Goal: Task Accomplishment & Management: Complete application form

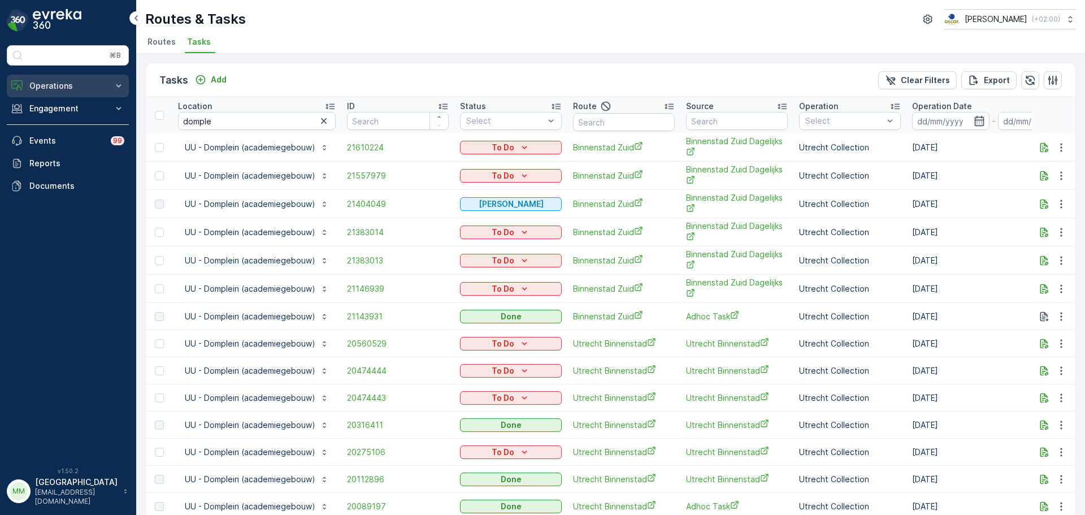
click at [48, 77] on button "Operations" at bounding box center [68, 86] width 122 height 23
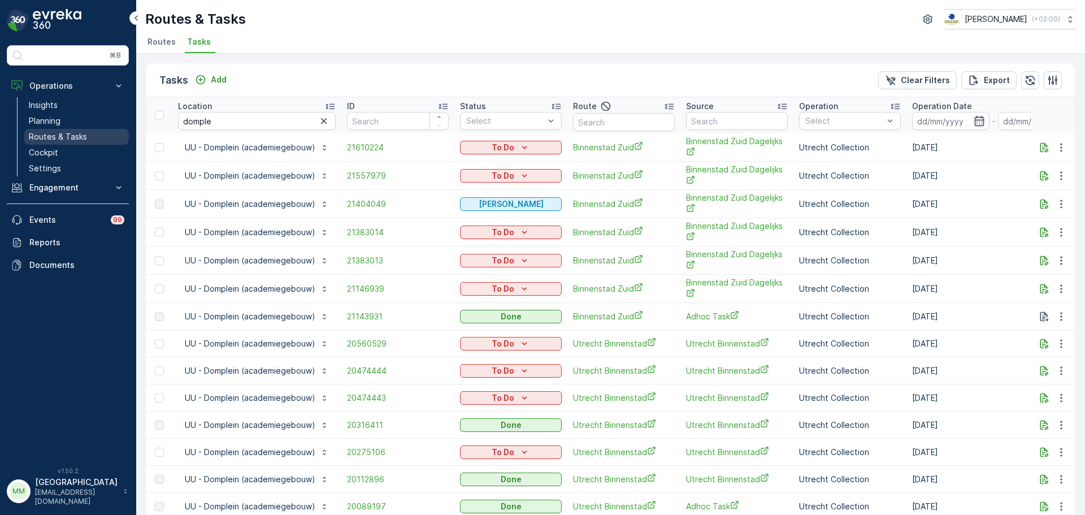
click at [88, 132] on link "Routes & Tasks" at bounding box center [76, 137] width 105 height 16
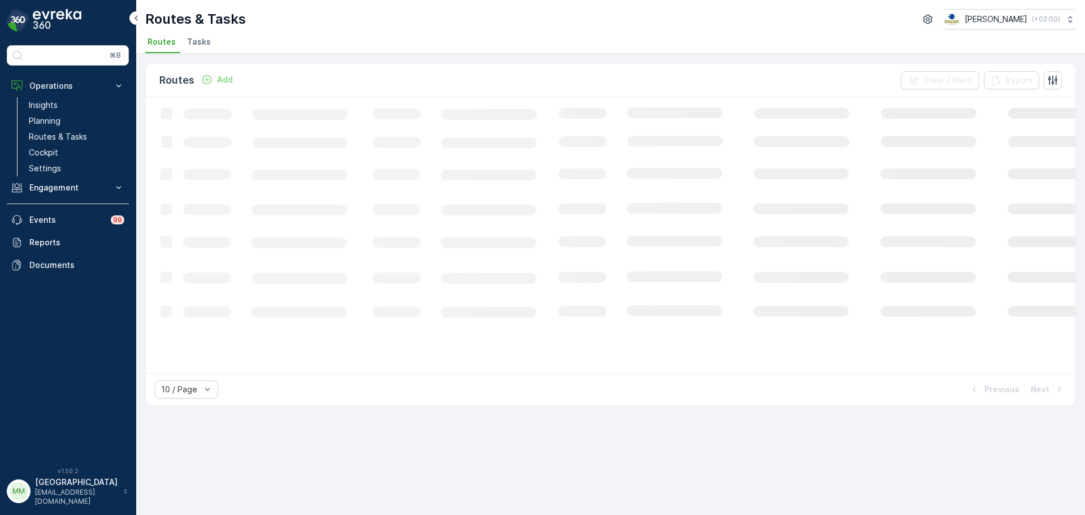
click at [196, 40] on span "Tasks" at bounding box center [199, 41] width 24 height 11
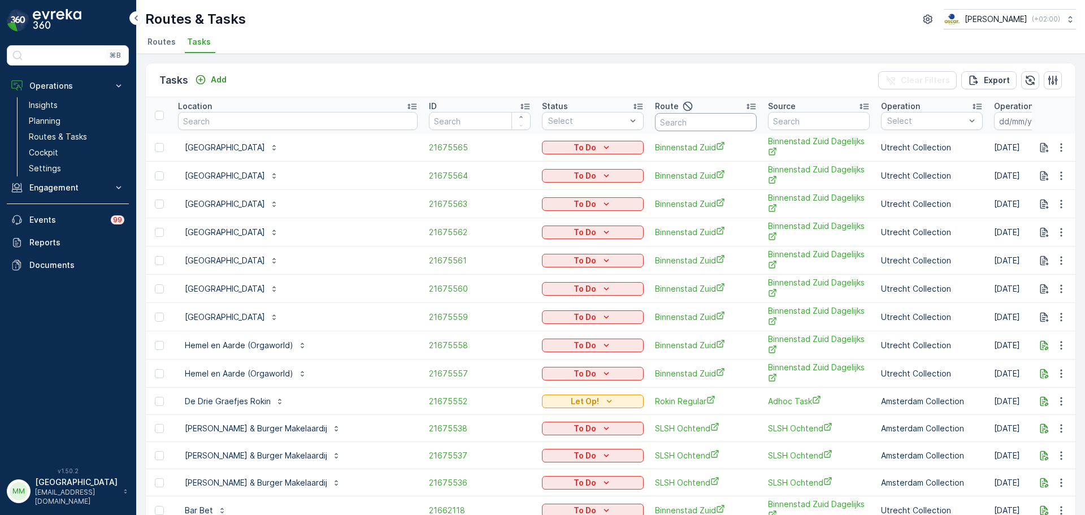
click at [655, 127] on input "text" at bounding box center [706, 122] width 102 height 18
type input "cs rt"
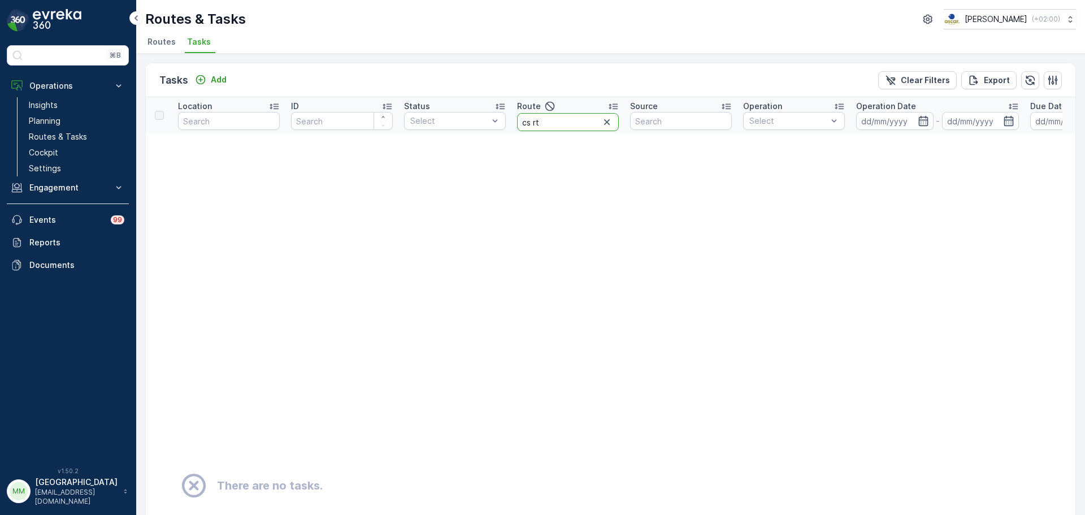
click at [565, 127] on input "cs rt" at bounding box center [568, 122] width 102 height 18
type input "cs r"
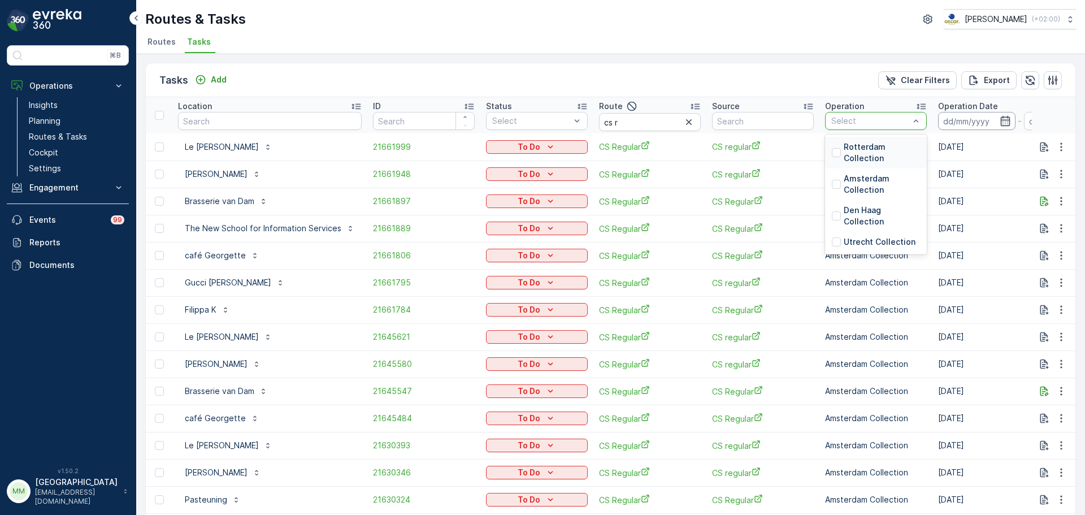
click at [868, 118] on input at bounding box center [976, 121] width 77 height 18
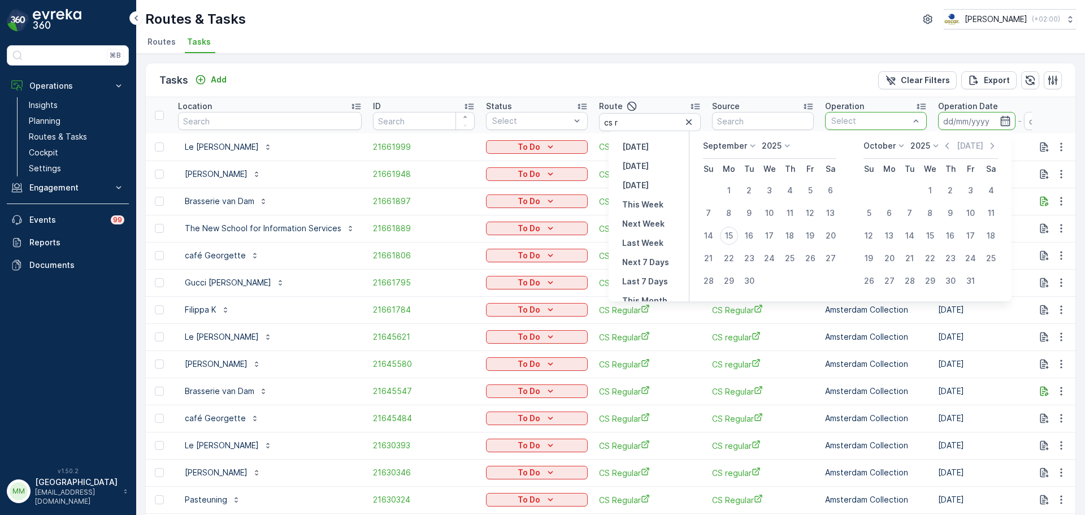
click at [734, 150] on p "September" at bounding box center [725, 145] width 44 height 11
click at [722, 252] on span "July" at bounding box center [717, 251] width 15 height 11
click at [750, 258] on div "22" at bounding box center [751, 258] width 18 height 18
type input "22.07.2025"
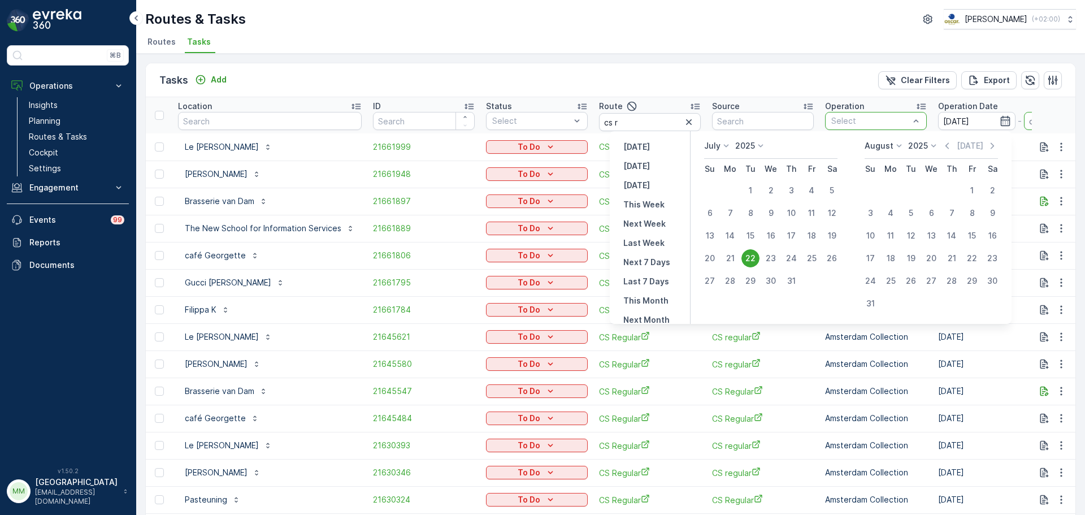
click at [750, 258] on div "22" at bounding box center [751, 258] width 18 height 18
type input "22.07.2025"
click at [748, 258] on span "CS Regular" at bounding box center [763, 256] width 102 height 12
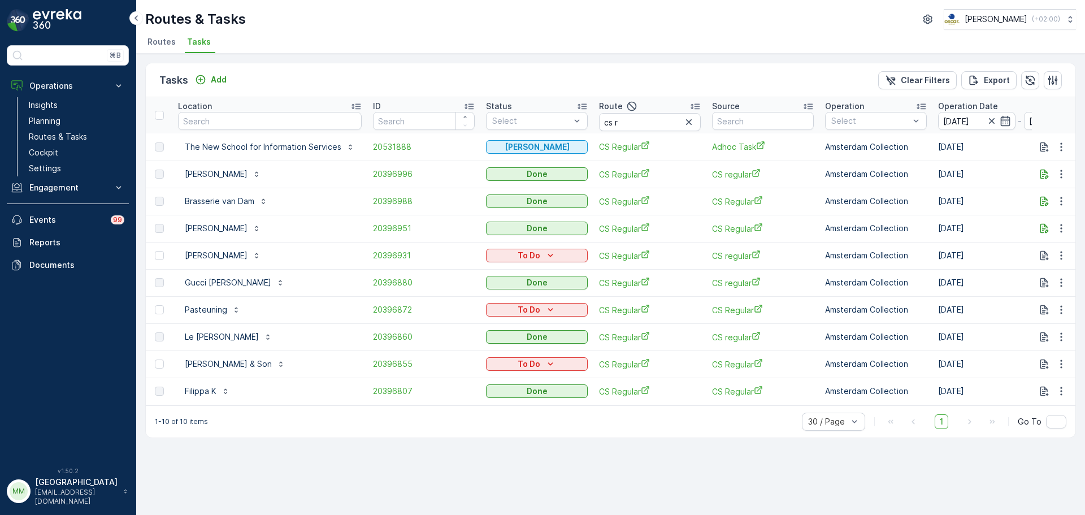
click at [50, 16] on img at bounding box center [57, 20] width 49 height 23
click at [45, 8] on div "⌘B Operations Insights Planning Routes & Tasks Cockpit Settings Engagement Insi…" at bounding box center [68, 257] width 136 height 515
click at [48, 16] on img at bounding box center [57, 20] width 49 height 23
click at [80, 132] on p "Routes & Tasks" at bounding box center [58, 136] width 58 height 11
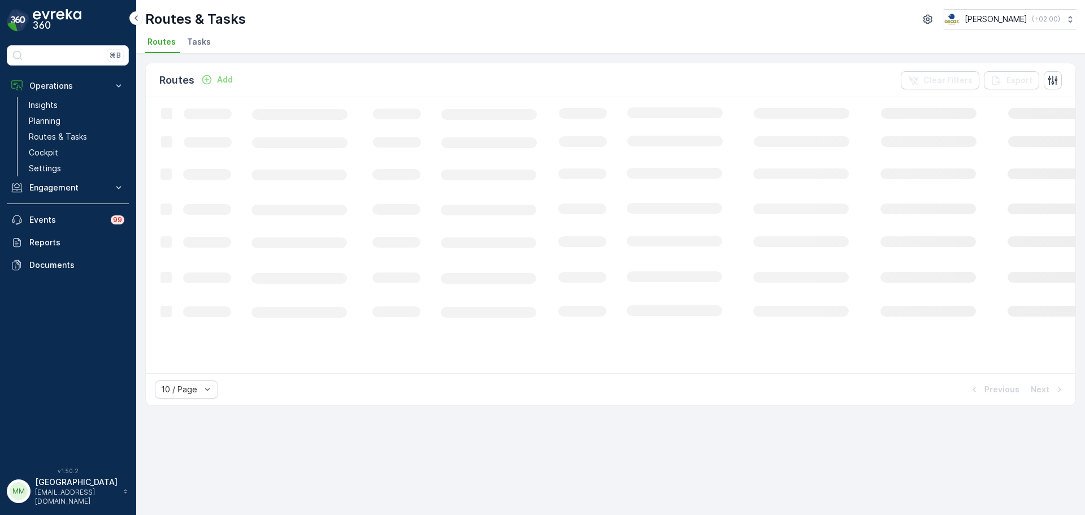
click at [192, 40] on span "Tasks" at bounding box center [199, 41] width 24 height 11
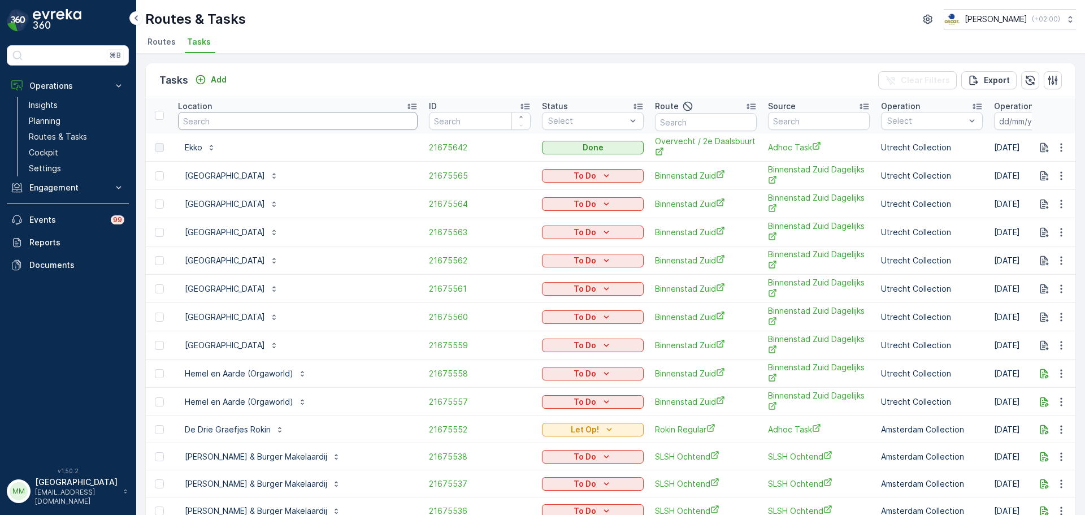
drag, startPoint x: 241, startPoint y: 117, endPoint x: 240, endPoint y: 123, distance: 6.3
click at [240, 119] on input "text" at bounding box center [298, 121] width 240 height 18
type input "anne"
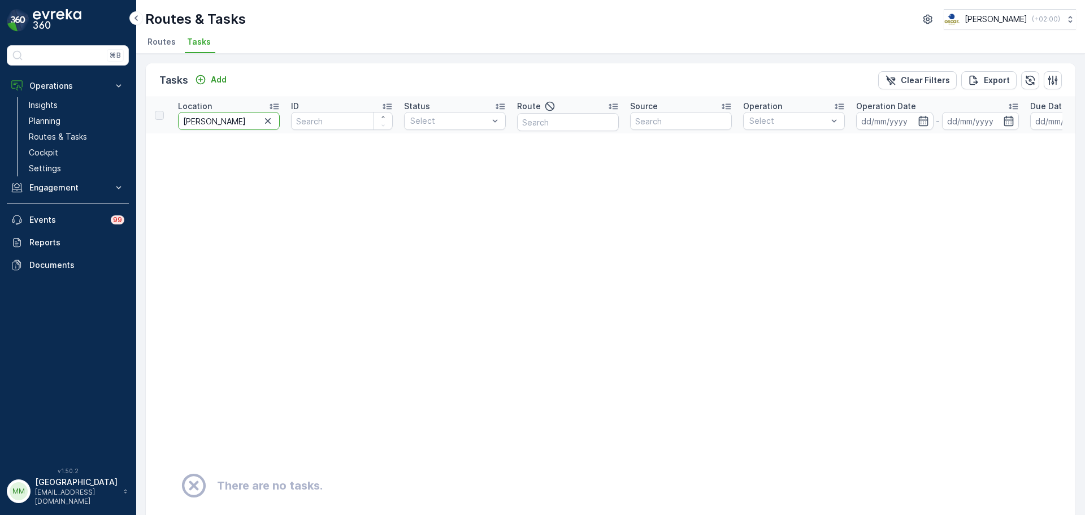
click at [232, 118] on input "anne" at bounding box center [229, 121] width 102 height 18
type input "anna"
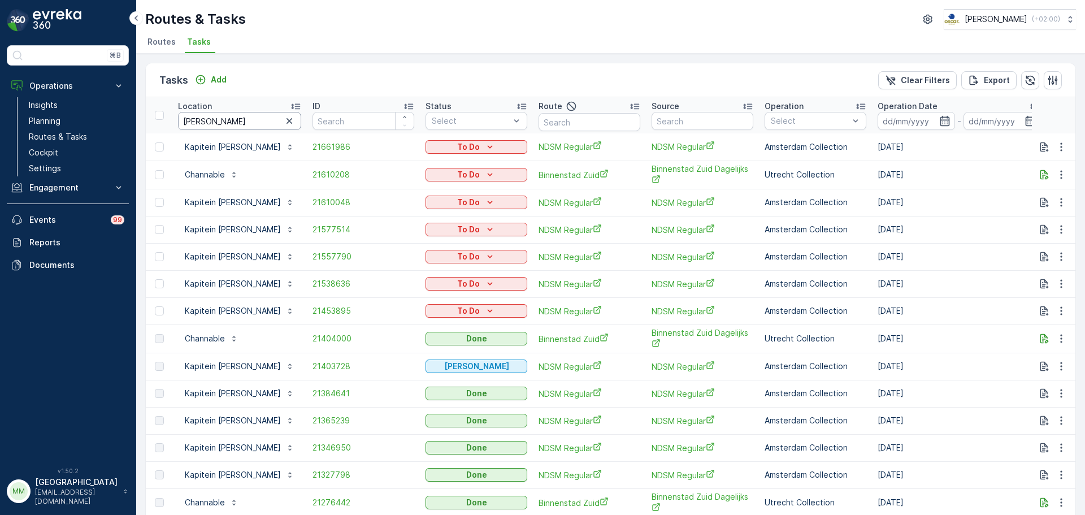
click at [226, 121] on input "anna" at bounding box center [239, 121] width 123 height 18
type input "anne"
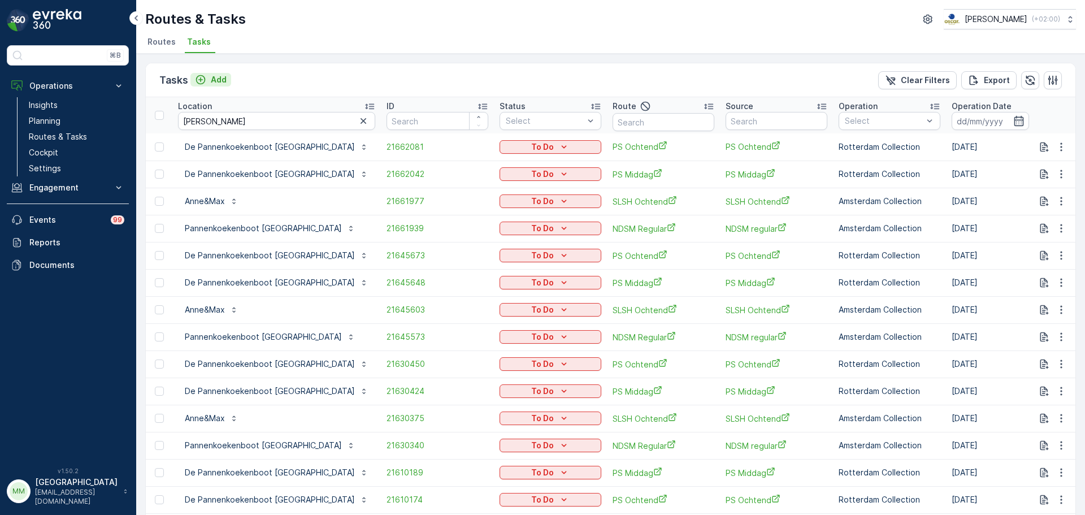
click at [209, 83] on div "Add" at bounding box center [211, 79] width 32 height 11
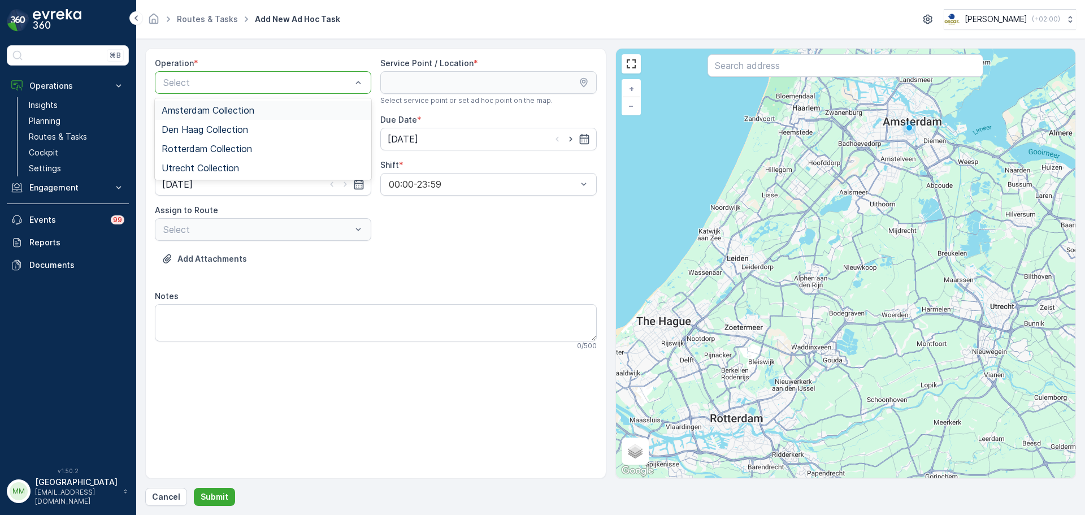
click at [228, 106] on span "Amsterdam Collection" at bounding box center [208, 110] width 93 height 10
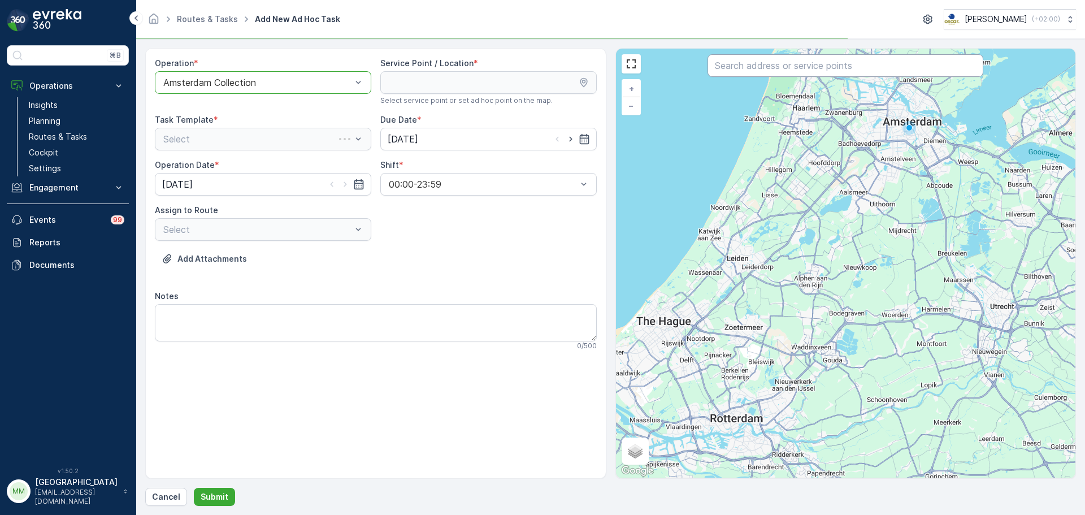
click at [743, 66] on input "text" at bounding box center [846, 65] width 276 height 23
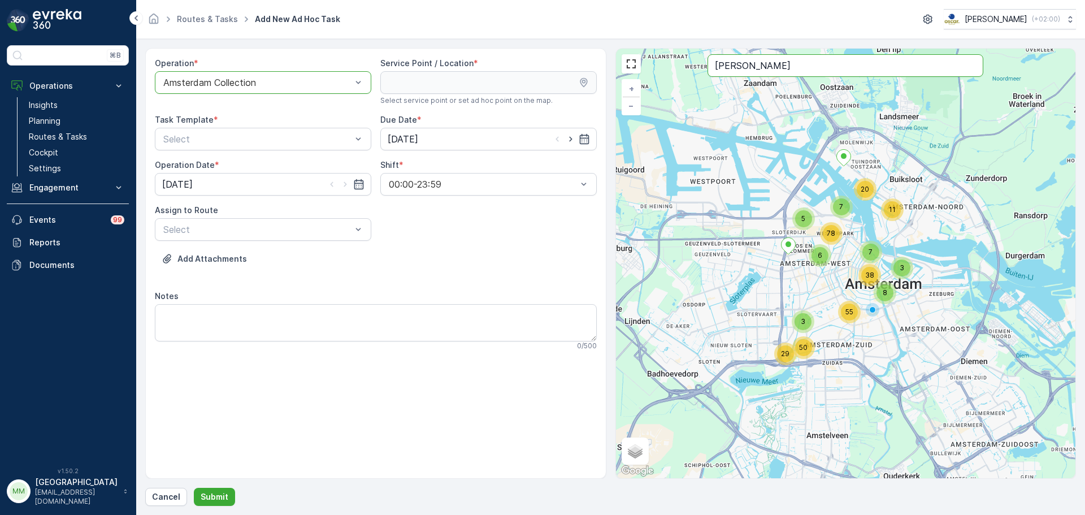
type input "anne"
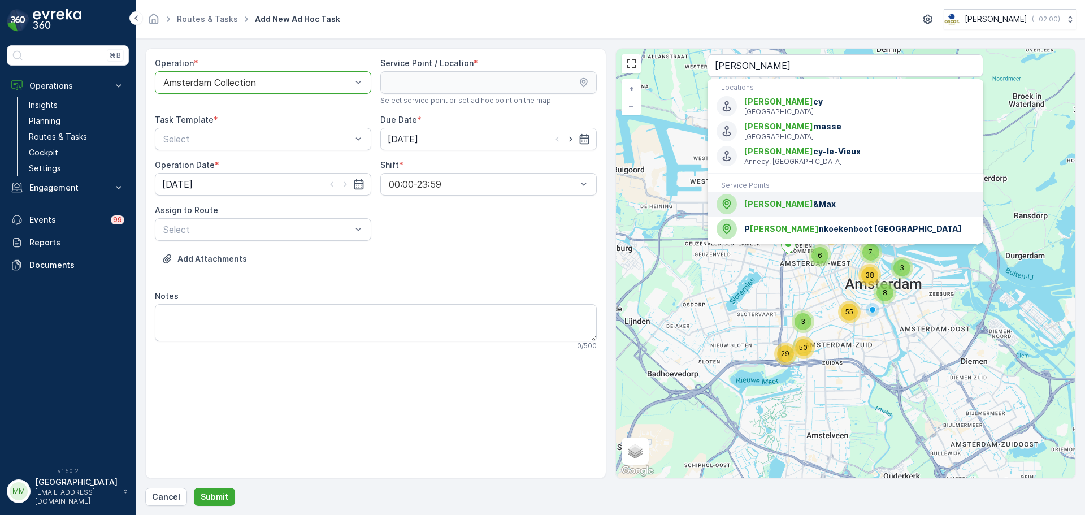
click at [759, 214] on li "Anne &Max" at bounding box center [846, 204] width 276 height 25
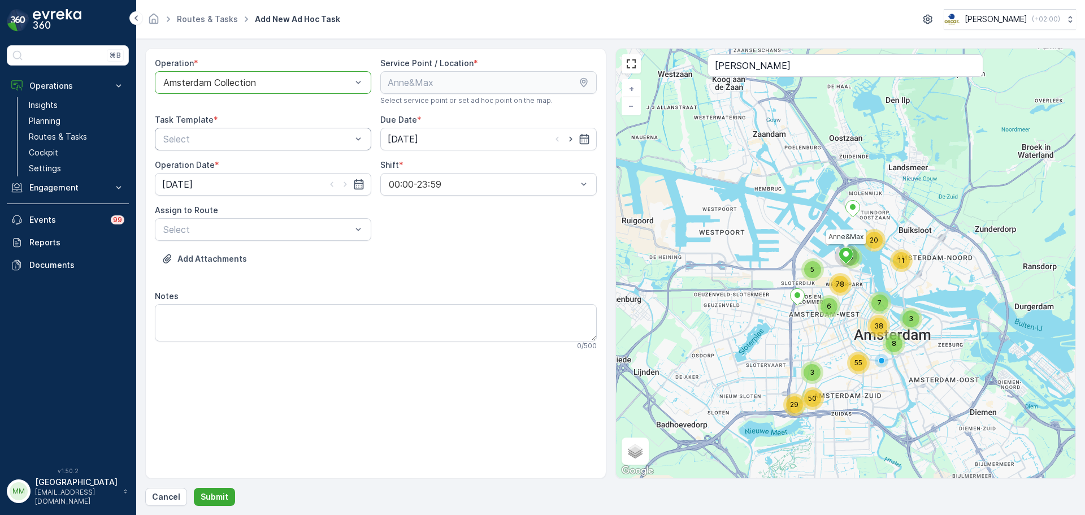
click at [206, 148] on div "Select" at bounding box center [263, 139] width 216 height 23
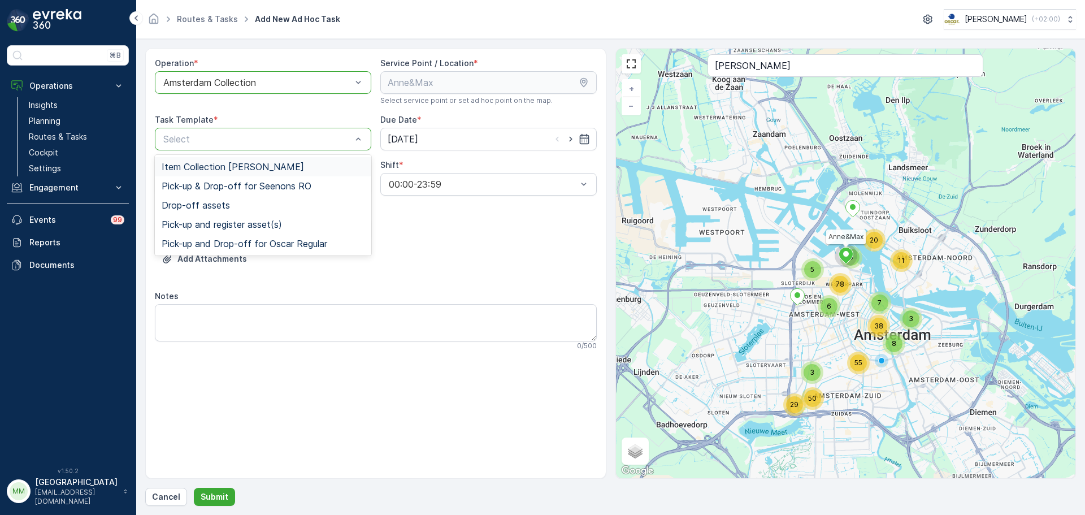
click at [215, 169] on span "Item Collection [PERSON_NAME]" at bounding box center [233, 167] width 142 height 10
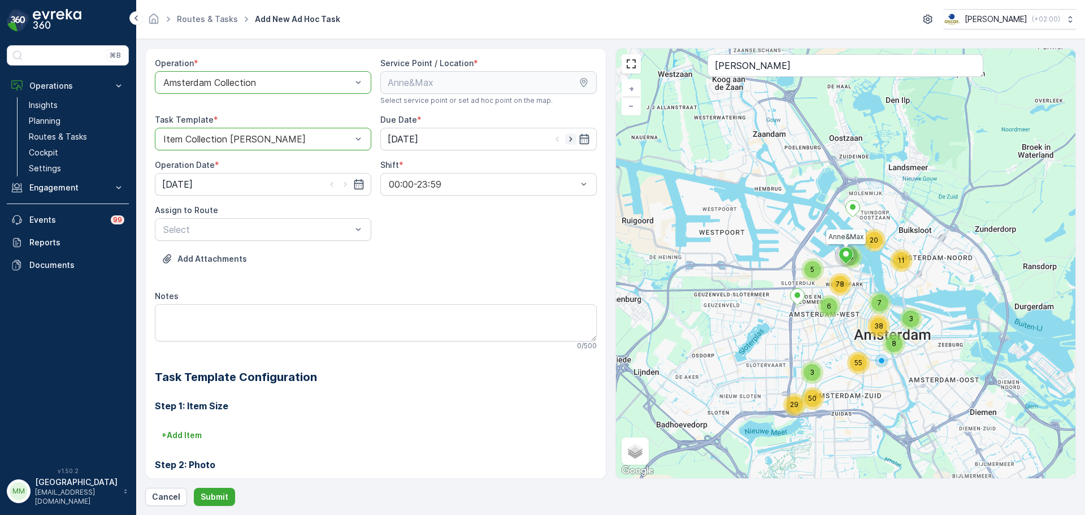
click at [570, 138] on icon "button" at bounding box center [570, 138] width 11 height 11
type input "[DATE]"
click at [347, 184] on icon "button" at bounding box center [345, 184] width 11 height 11
type input "[DATE]"
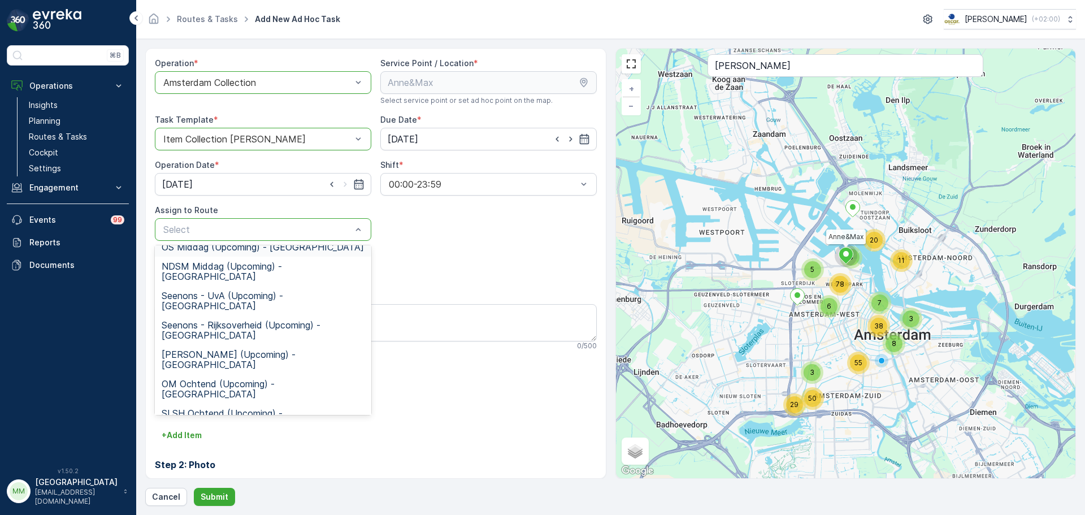
scroll to position [113, 0]
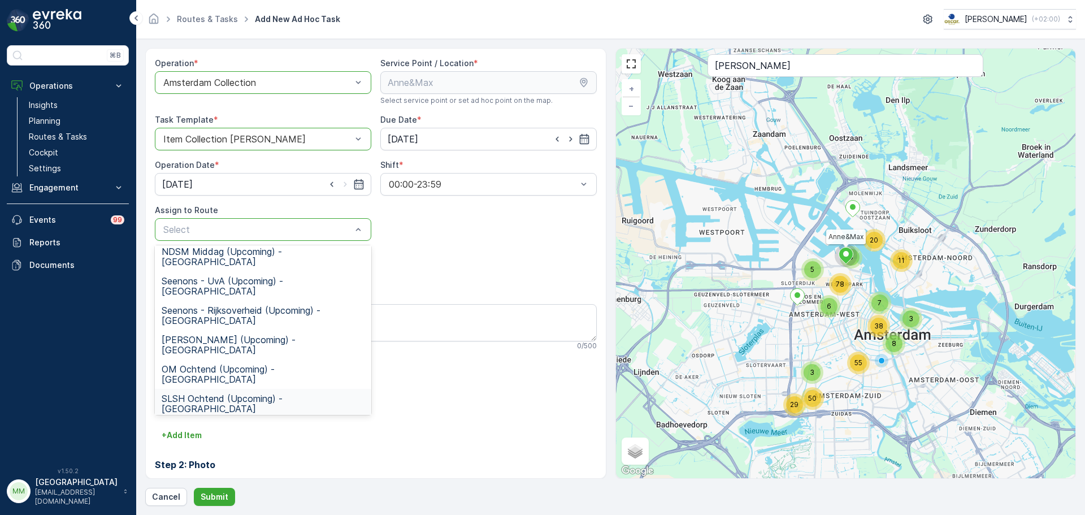
click at [224, 392] on span "SLSH Ochtend (Upcoming) - Amsterdam" at bounding box center [263, 403] width 203 height 20
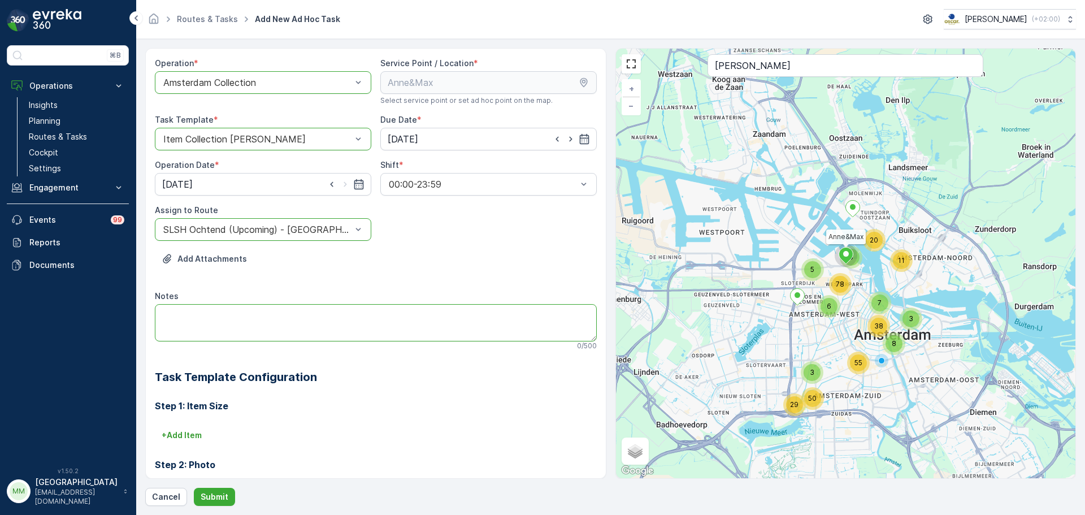
click at [229, 323] on textarea "Notes" at bounding box center [376, 322] width 442 height 37
click at [220, 317] on textarea "Graag brengen:5x 60L restzakken" at bounding box center [376, 322] width 442 height 37
type textarea "Graag brengen: 5x 60L restzakken"
click at [198, 392] on button "Submit" at bounding box center [214, 497] width 41 height 18
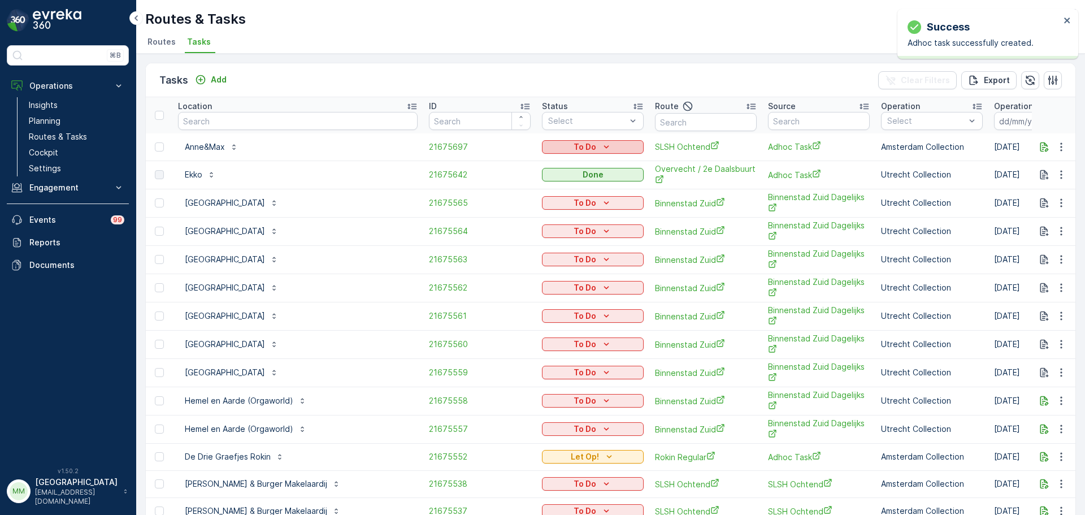
click at [542, 140] on button "To Do" at bounding box center [593, 147] width 102 height 14
click at [508, 166] on span "Let Op!" at bounding box center [498, 163] width 28 height 11
click at [286, 119] on input "text" at bounding box center [298, 121] width 240 height 18
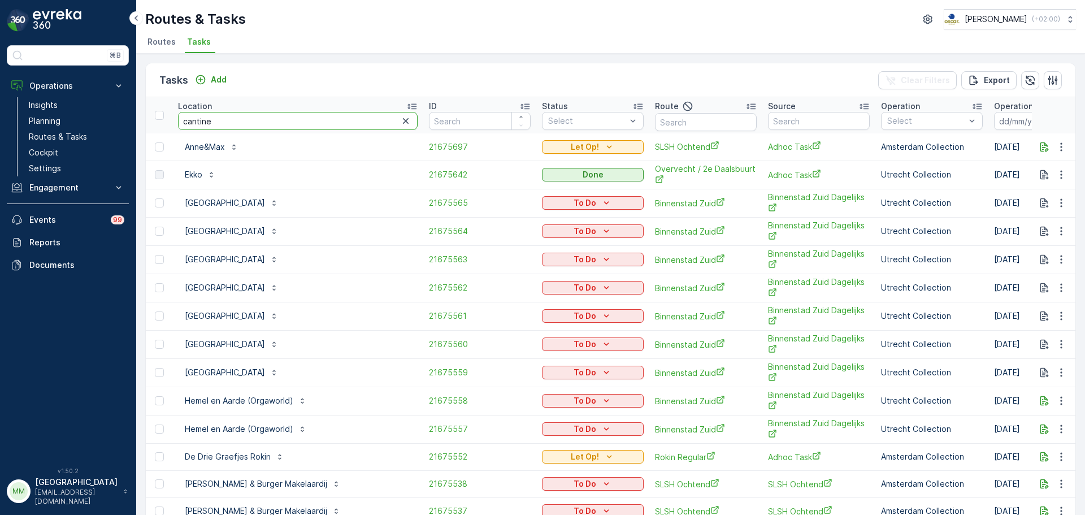
type input "cantine"
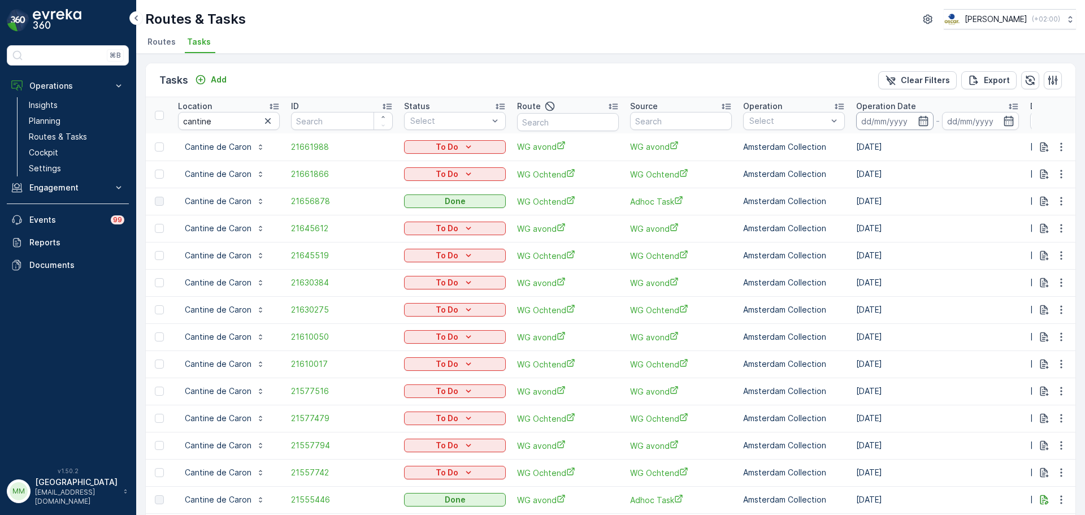
click at [868, 122] on input at bounding box center [894, 121] width 77 height 18
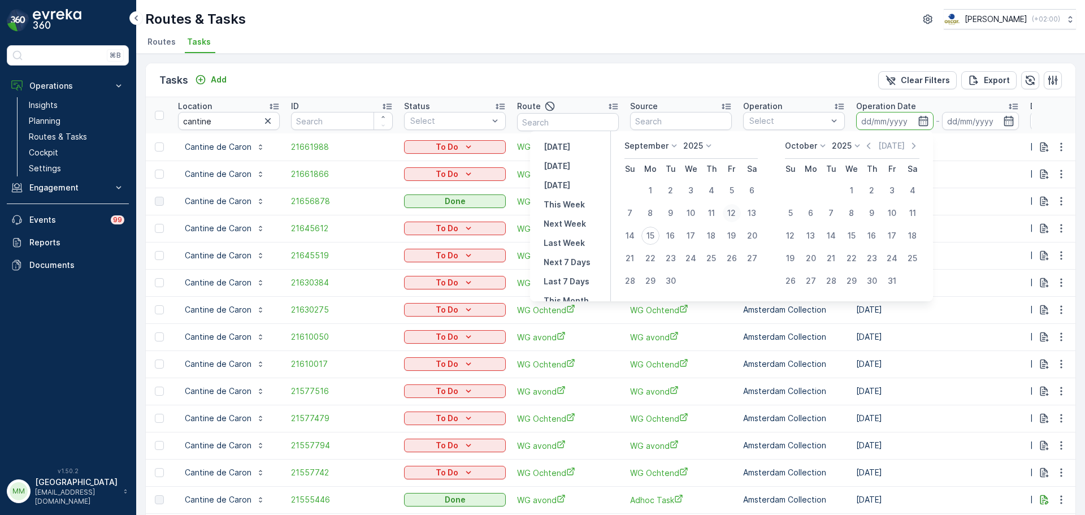
click at [737, 214] on div "12" at bounding box center [732, 213] width 18 height 18
type input "[DATE]"
click at [737, 214] on div "12" at bounding box center [732, 213] width 18 height 18
type input "[DATE]"
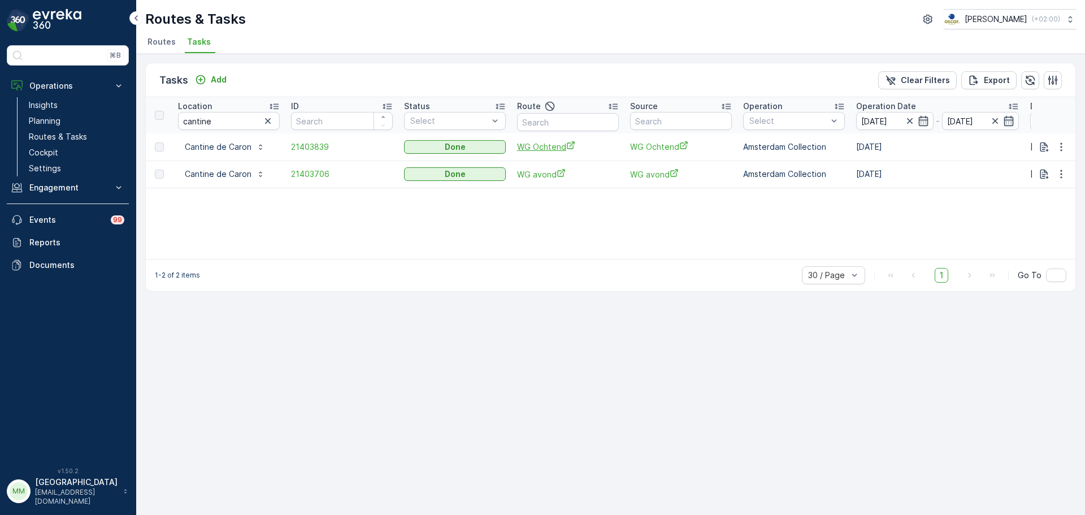
click at [546, 150] on span "WG Ochtend" at bounding box center [568, 147] width 102 height 12
click at [315, 152] on span "21403839" at bounding box center [342, 146] width 102 height 11
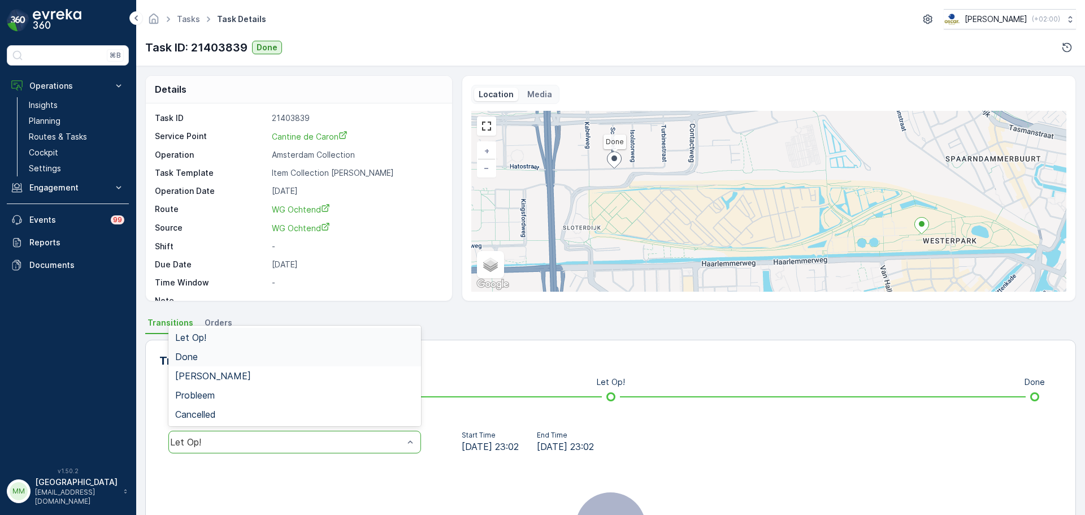
click at [240, 355] on div "Done" at bounding box center [294, 357] width 239 height 10
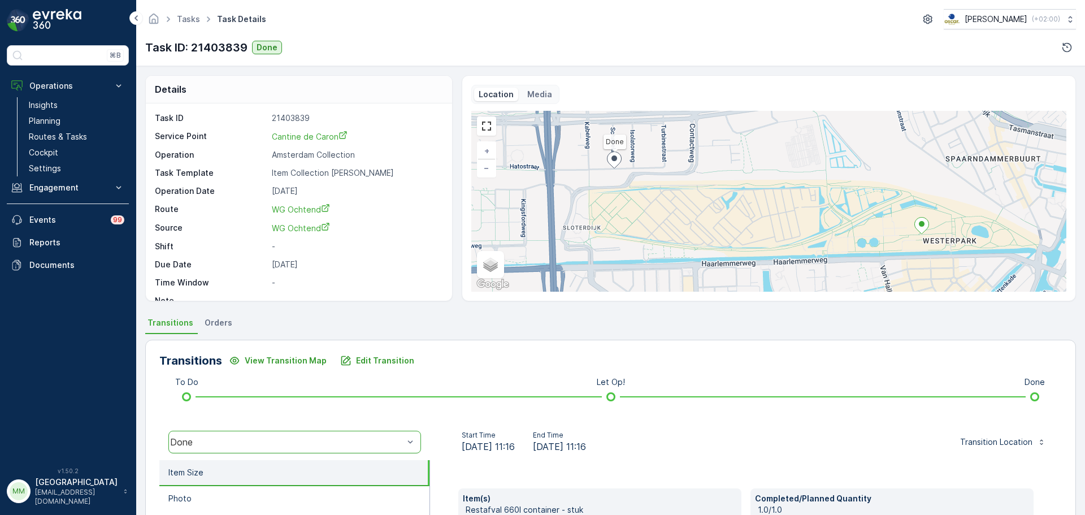
scroll to position [198, 0]
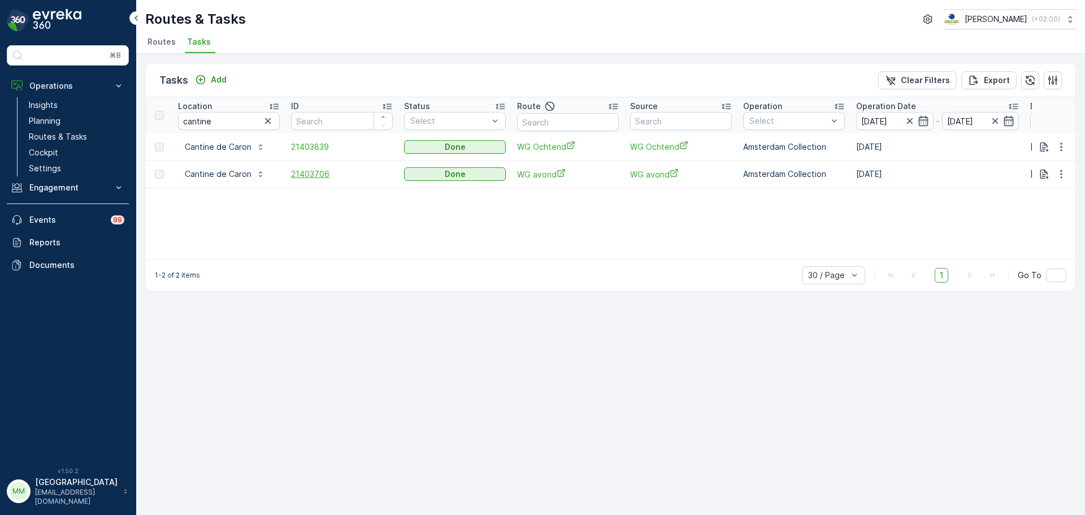
click at [304, 174] on span "21403706" at bounding box center [342, 173] width 102 height 11
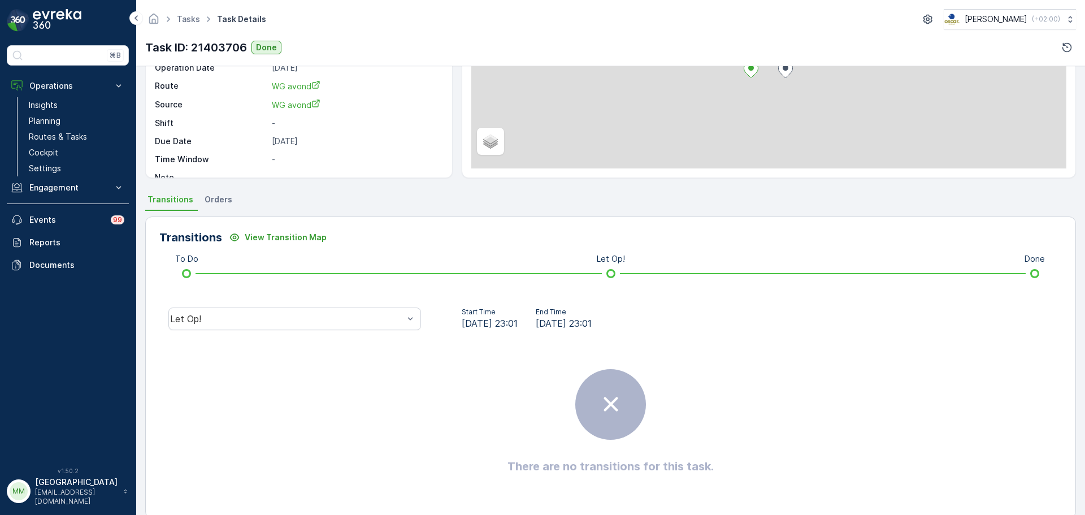
scroll to position [141, 0]
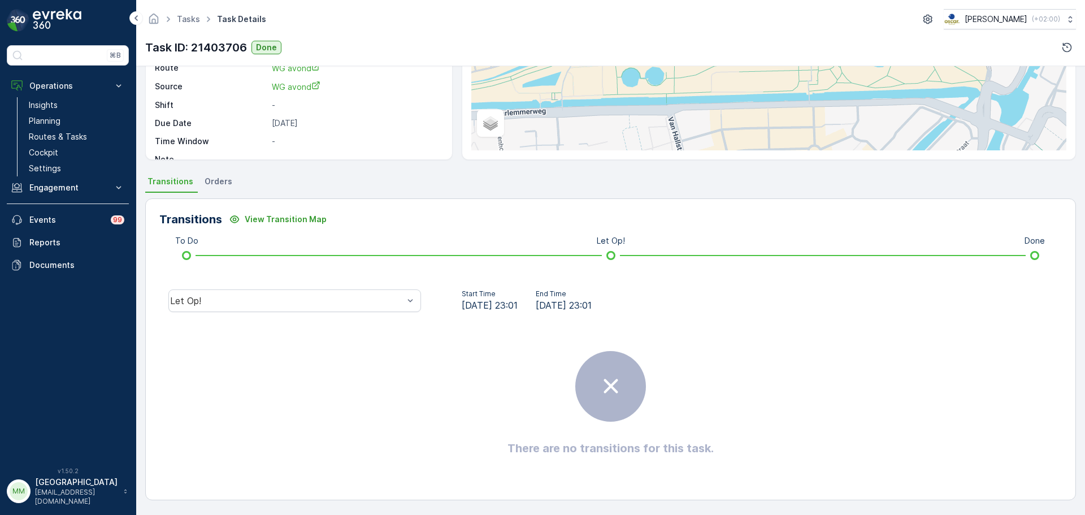
drag, startPoint x: 354, startPoint y: 293, endPoint x: 350, endPoint y: 288, distance: 7.2
click at [354, 293] on div "Let Op!" at bounding box center [294, 300] width 253 height 23
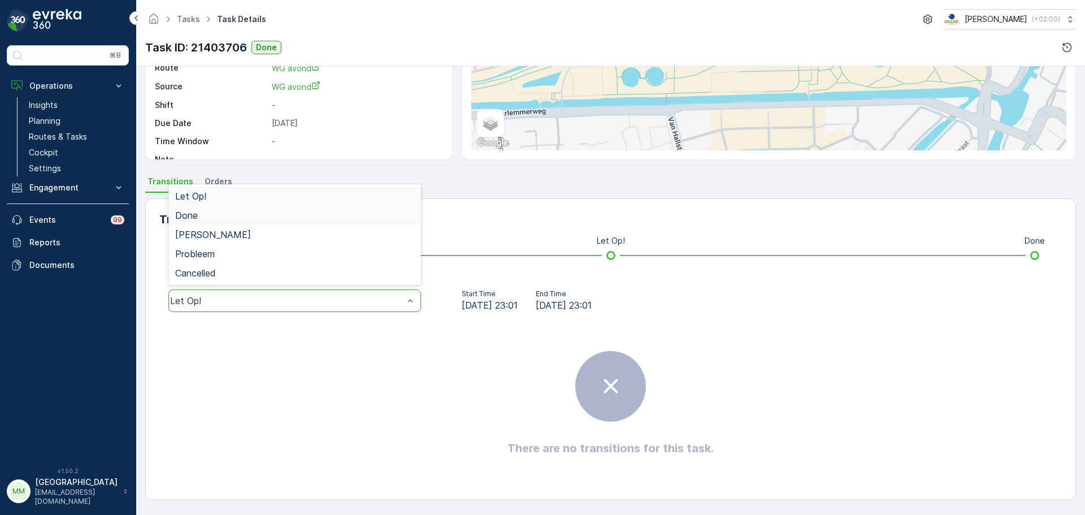
click at [317, 217] on div "Done" at bounding box center [294, 215] width 239 height 10
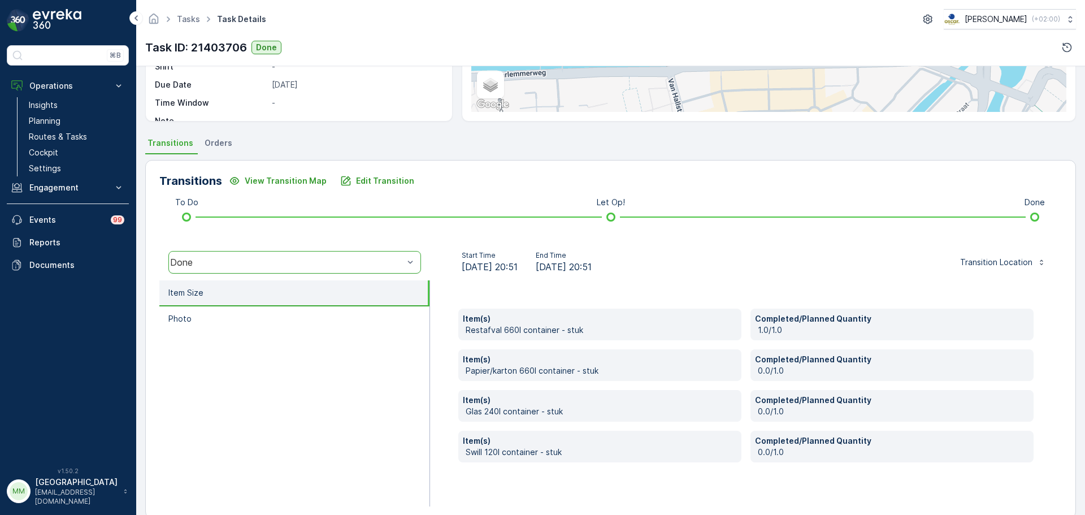
scroll to position [198, 0]
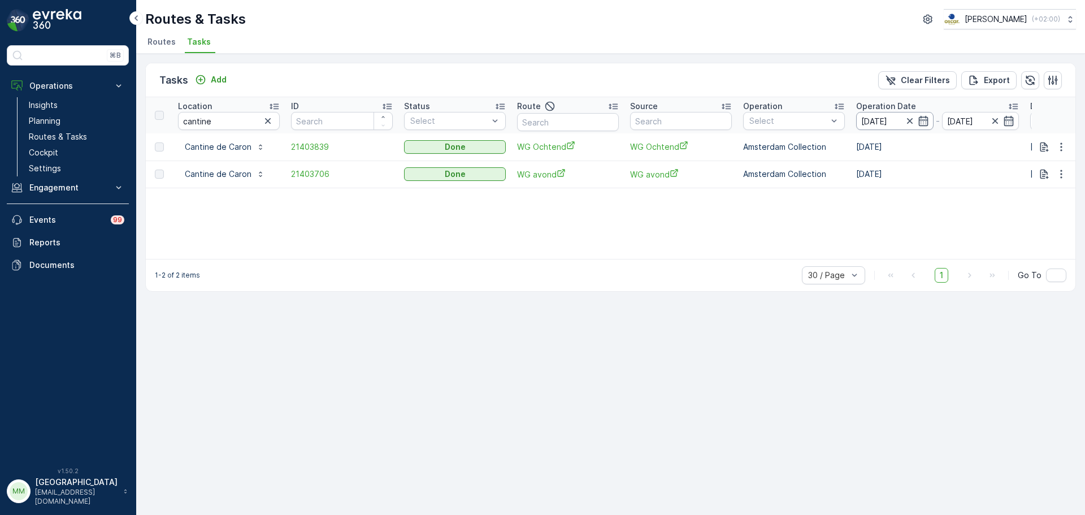
click at [868, 122] on input "[DATE]" at bounding box center [894, 121] width 77 height 18
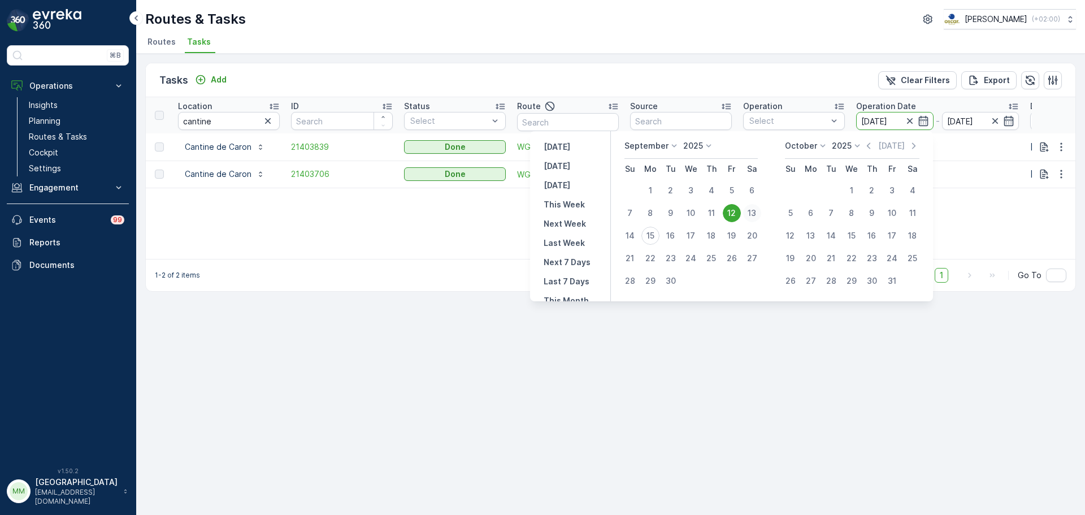
click at [753, 209] on div "13" at bounding box center [752, 213] width 18 height 18
type input "[DATE]"
click at [753, 209] on div "13" at bounding box center [752, 213] width 18 height 18
type input "[DATE]"
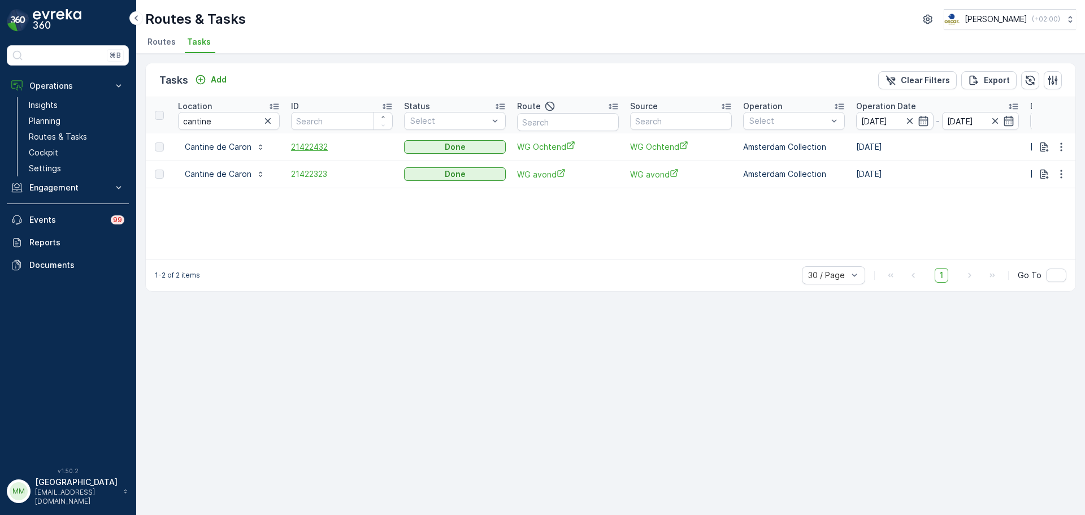
click at [322, 144] on span "21422432" at bounding box center [342, 146] width 102 height 11
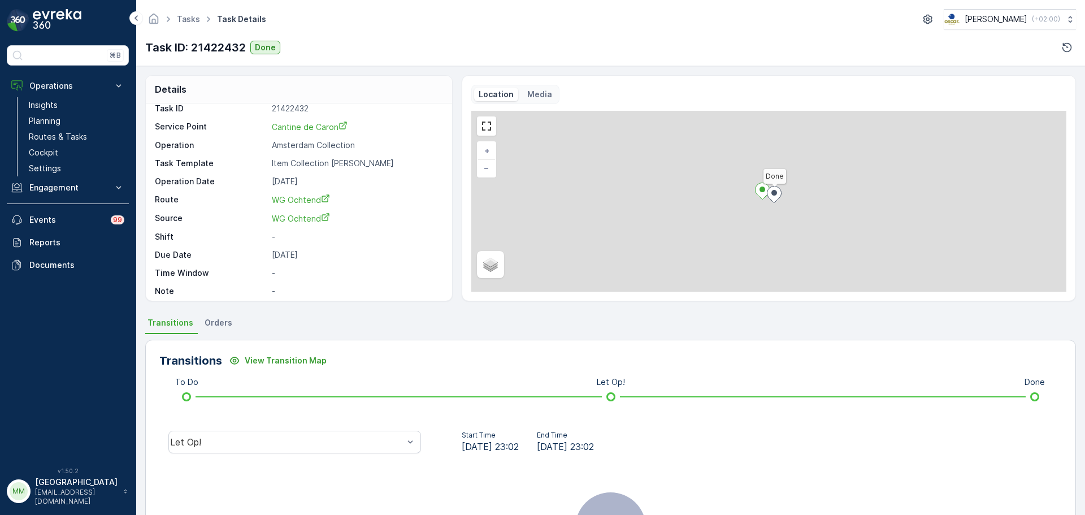
scroll to position [15, 0]
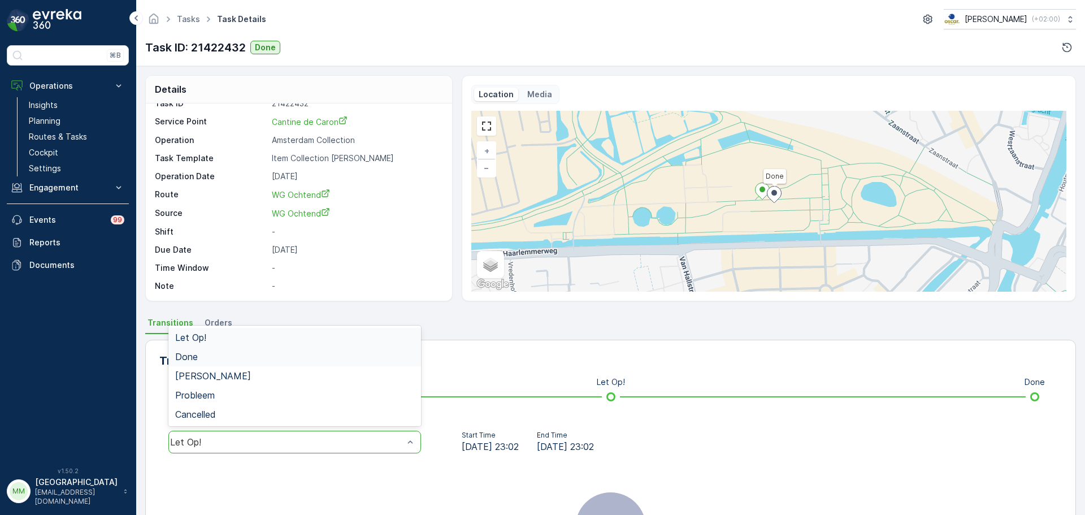
click at [256, 361] on div "Done" at bounding box center [294, 357] width 239 height 10
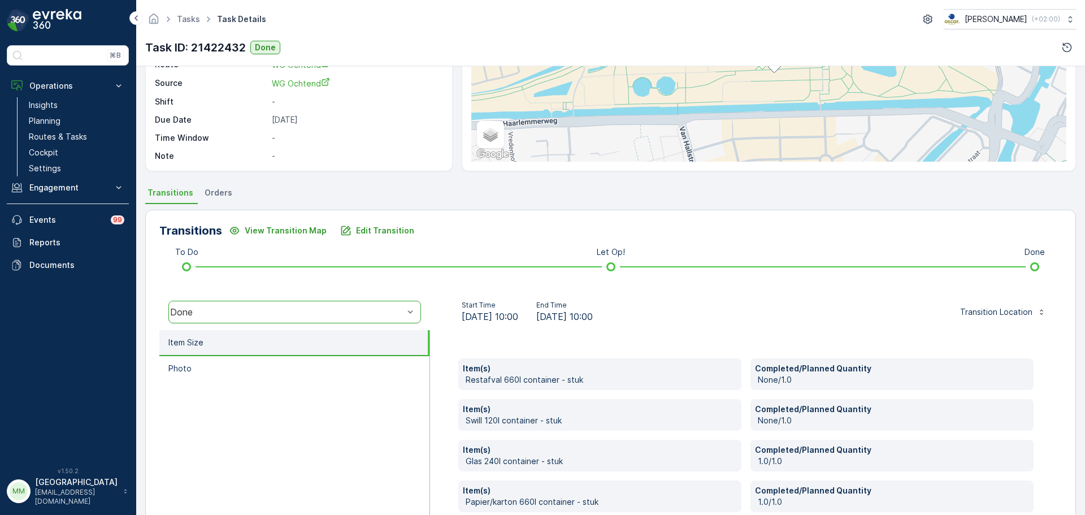
scroll to position [0, 0]
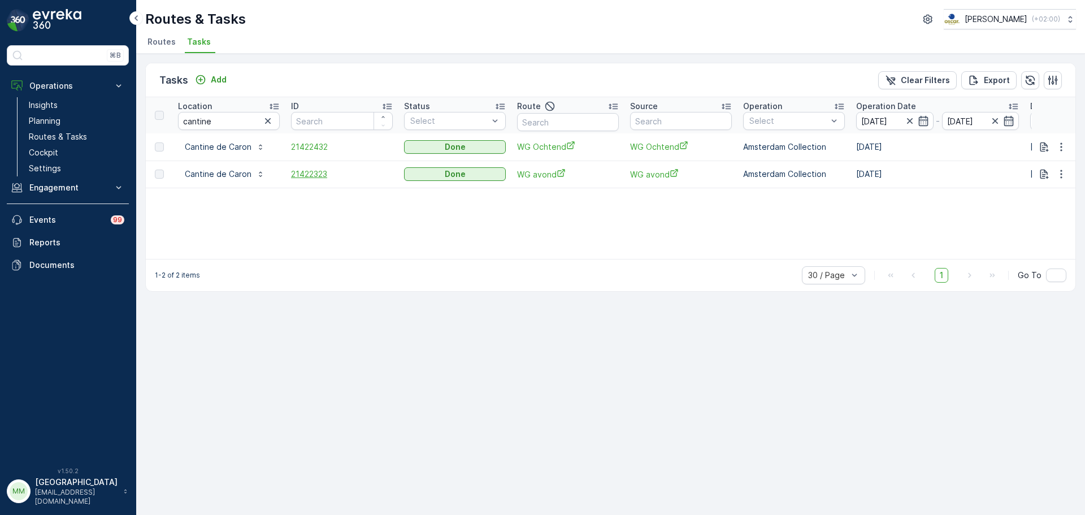
click at [313, 178] on span "21422323" at bounding box center [342, 173] width 102 height 11
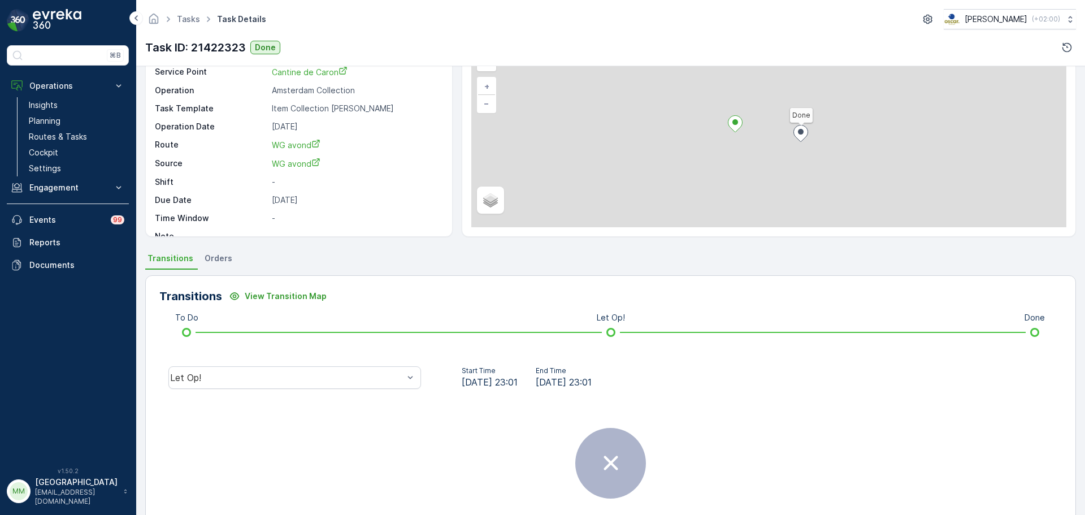
scroll to position [141, 0]
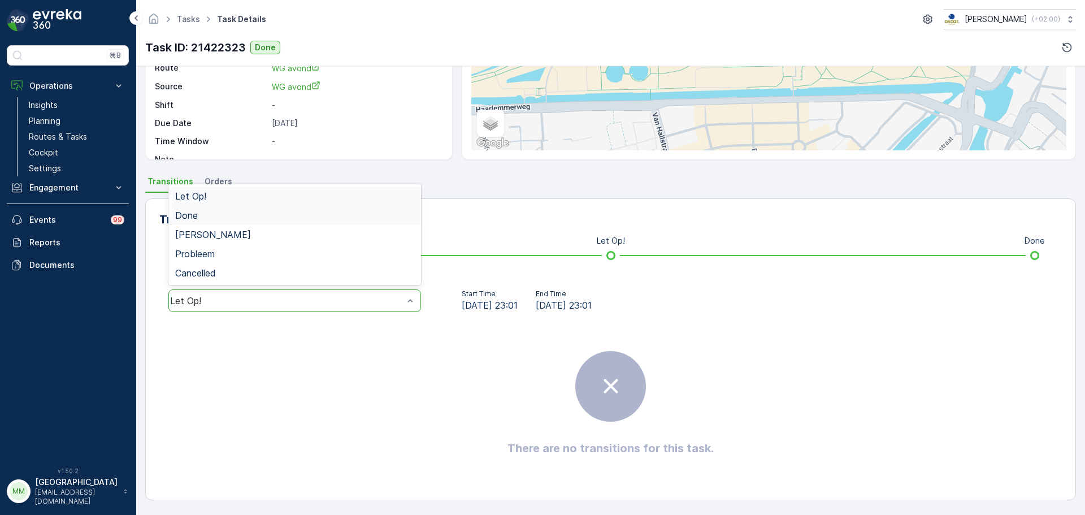
click at [252, 223] on div "Done" at bounding box center [294, 215] width 253 height 19
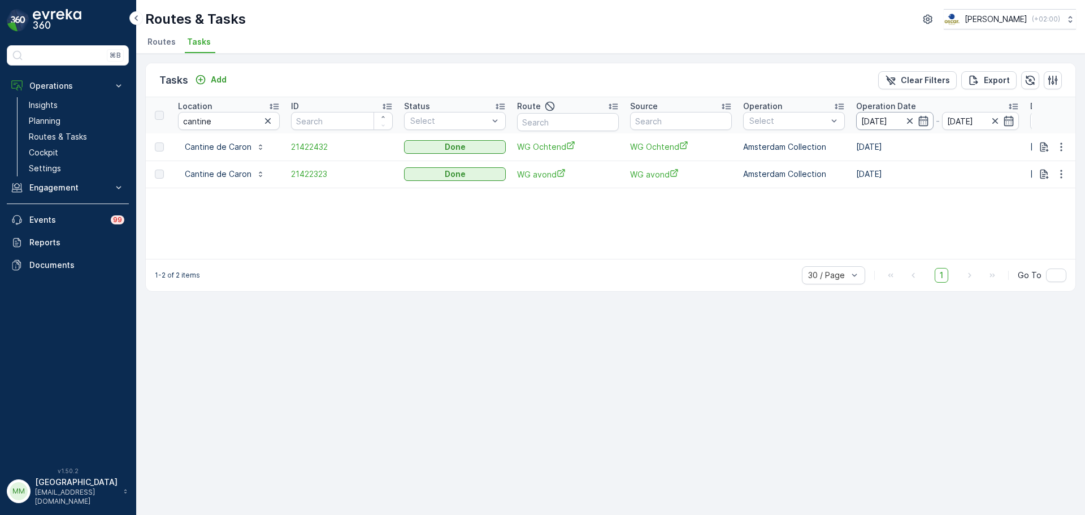
click at [868, 122] on input "[DATE]" at bounding box center [894, 121] width 77 height 18
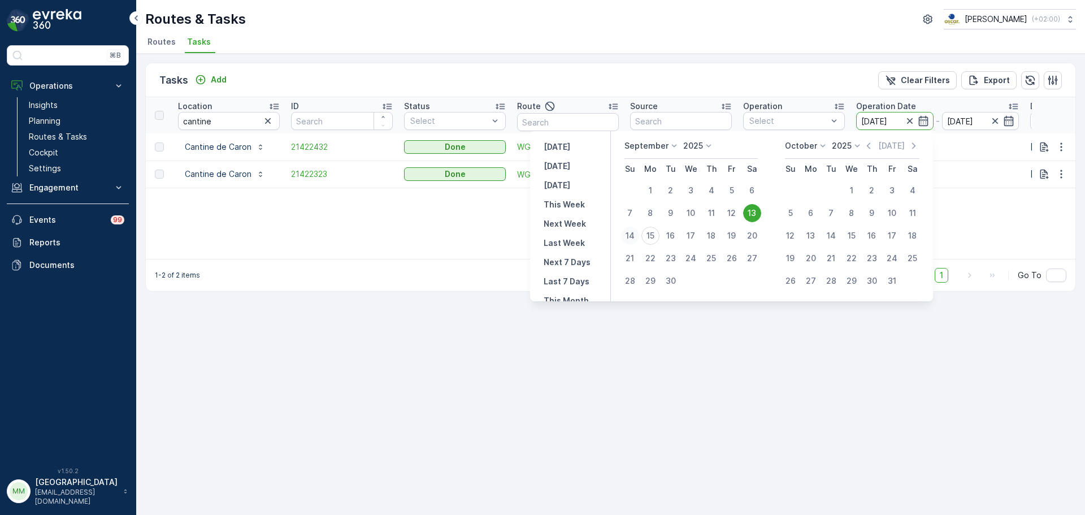
click at [634, 243] on div "14" at bounding box center [630, 236] width 18 height 18
type input "[DATE]"
click at [632, 243] on div "14" at bounding box center [630, 236] width 18 height 18
type input "[DATE]"
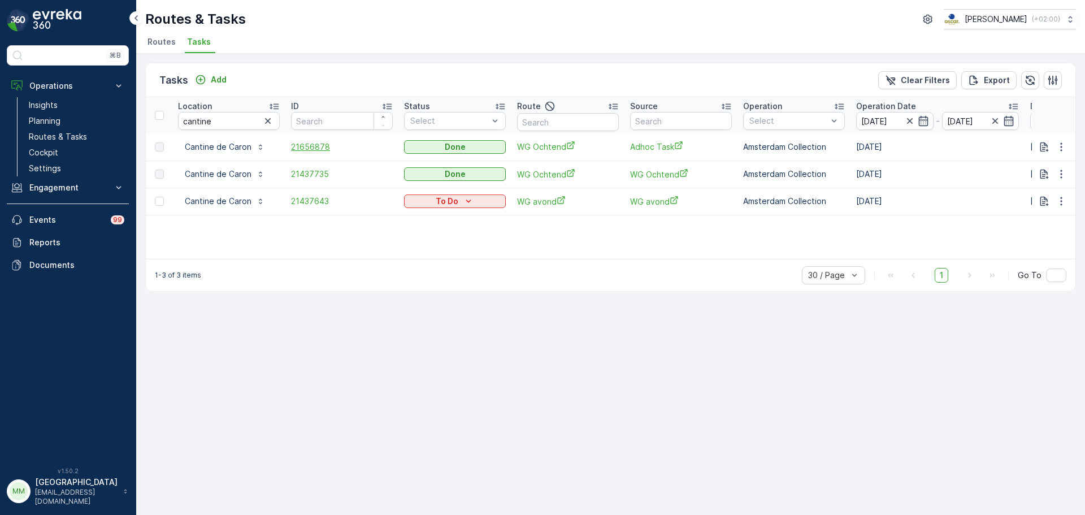
click at [327, 142] on span "21656878" at bounding box center [342, 146] width 102 height 11
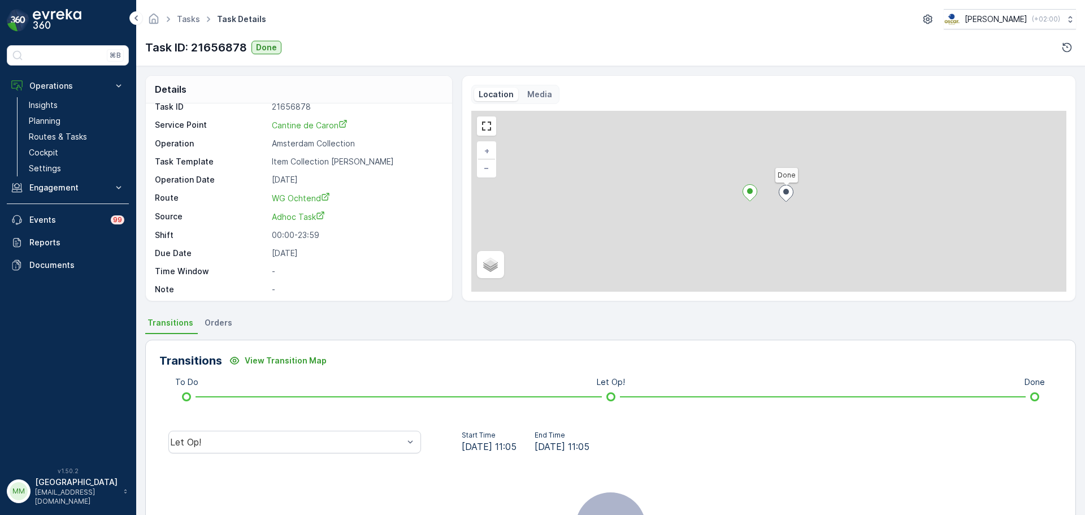
scroll to position [15, 0]
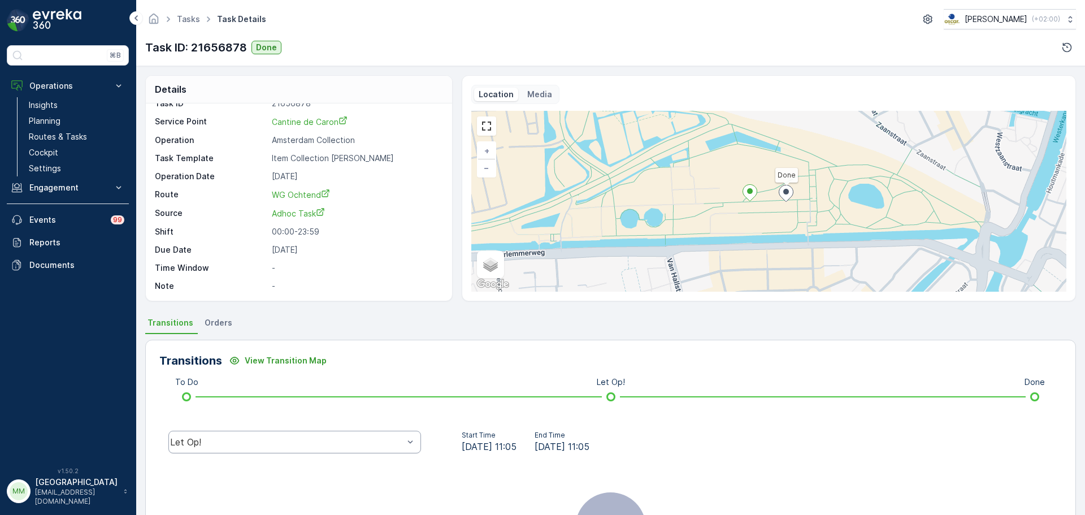
click at [298, 392] on div "Let Op!" at bounding box center [294, 442] width 253 height 23
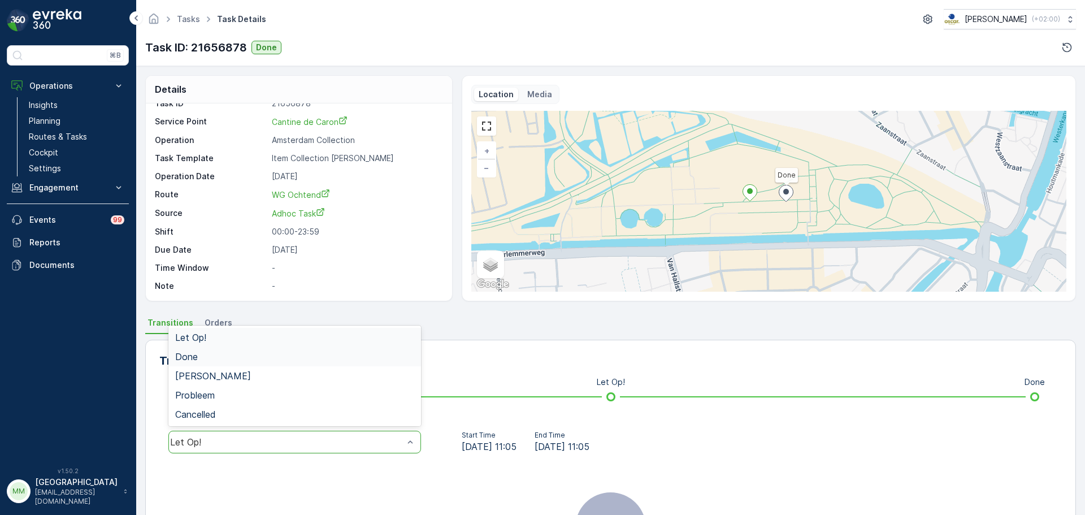
click at [239, 362] on div "Done" at bounding box center [294, 356] width 253 height 19
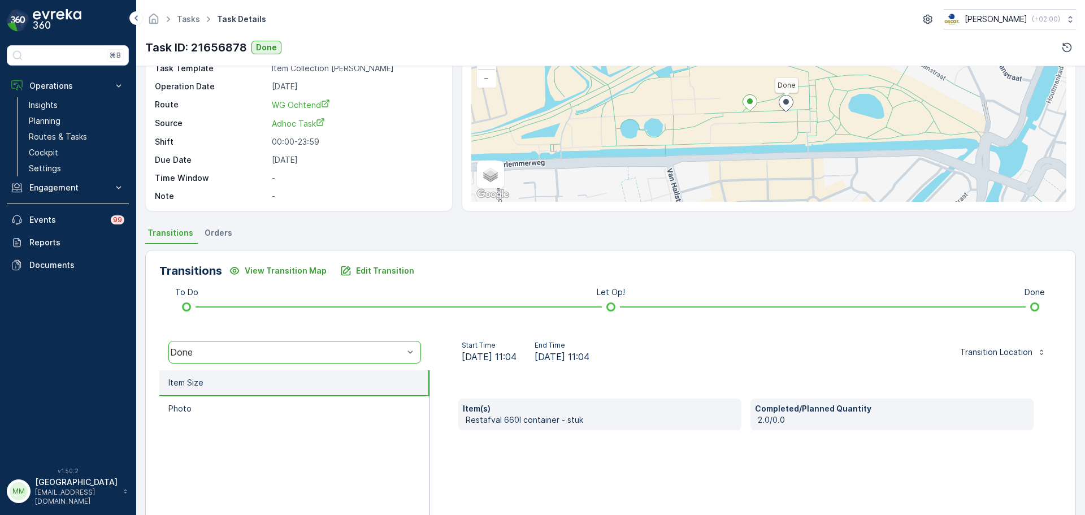
scroll to position [198, 0]
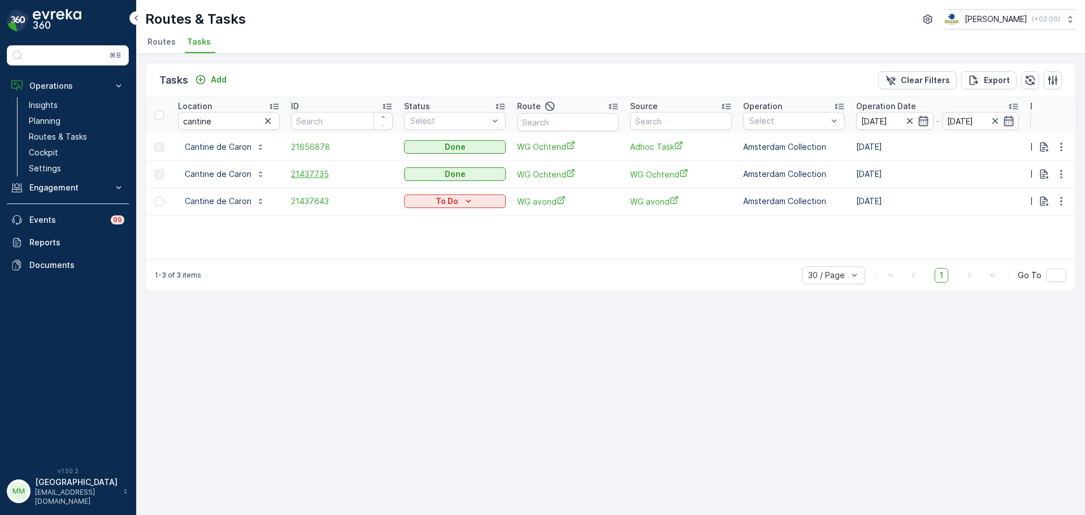
click at [307, 176] on span "21437735" at bounding box center [342, 173] width 102 height 11
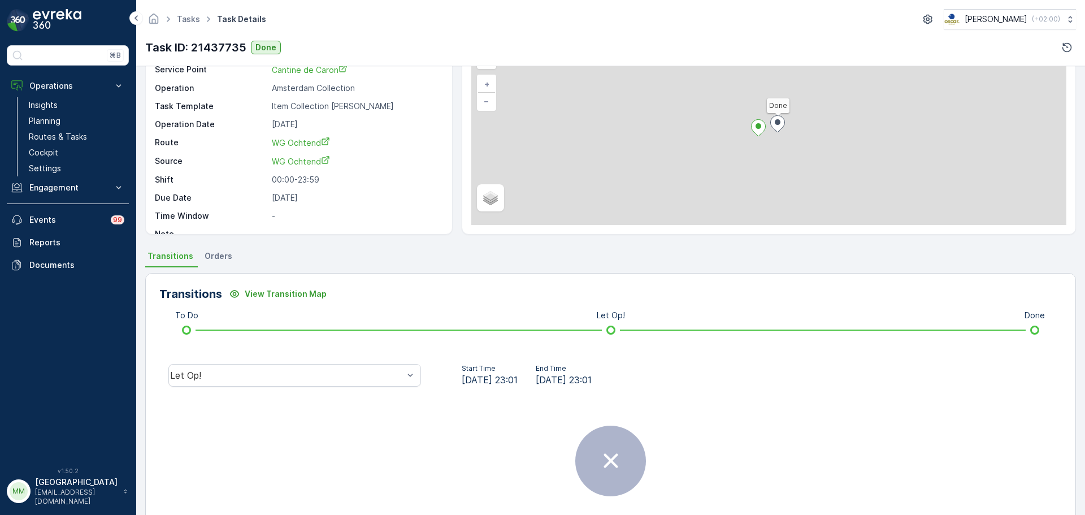
scroll to position [141, 0]
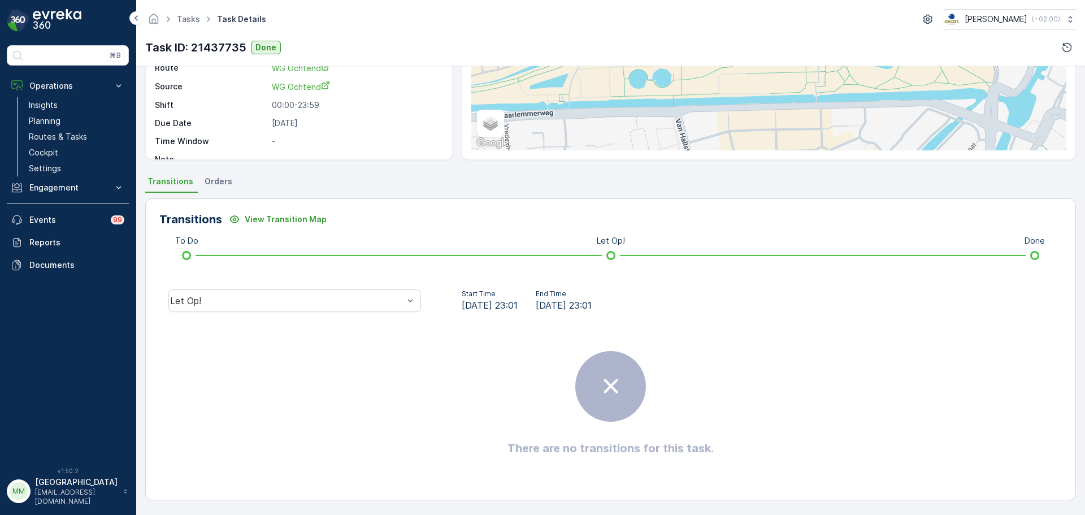
click at [316, 312] on div "Let Op!" at bounding box center [294, 301] width 271 height 36
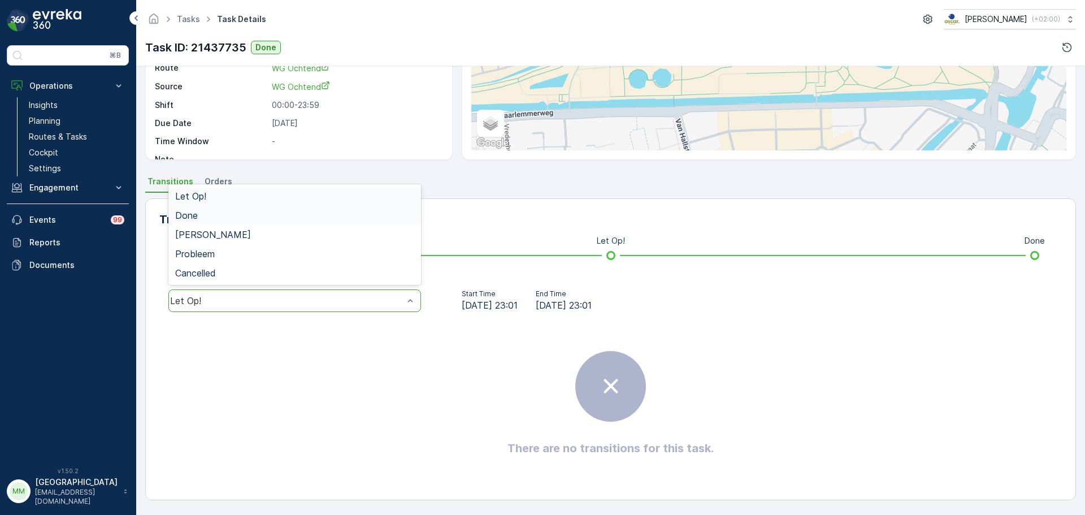
click at [212, 215] on div "Done" at bounding box center [294, 215] width 239 height 10
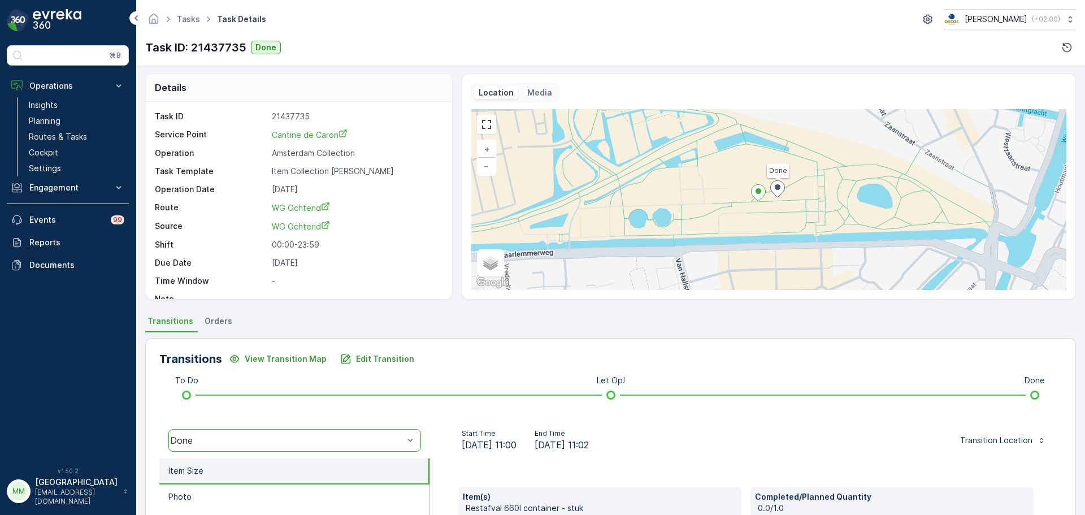
scroll to position [0, 0]
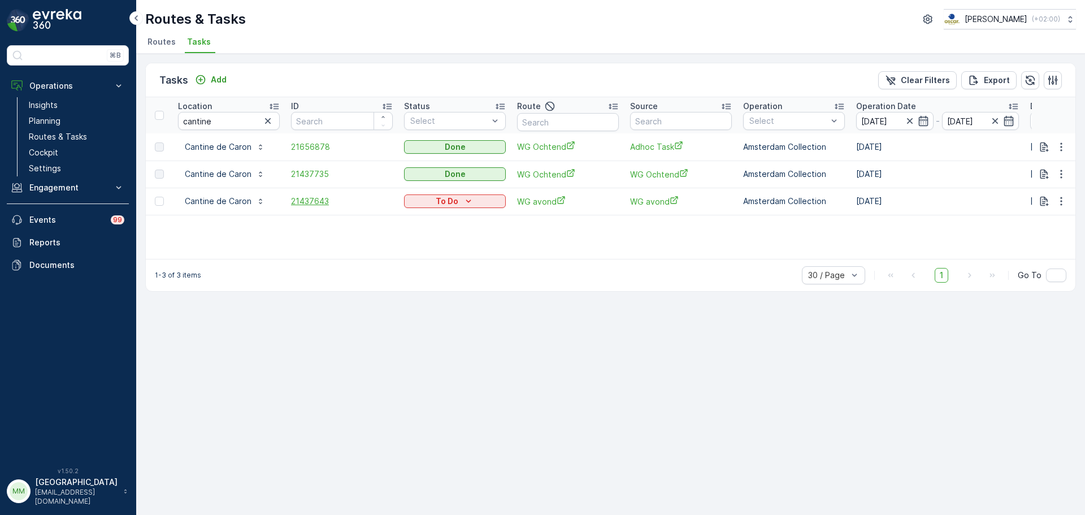
click at [318, 206] on span "21437643" at bounding box center [342, 201] width 102 height 11
click at [64, 138] on p "Routes & Tasks" at bounding box center [58, 136] width 58 height 11
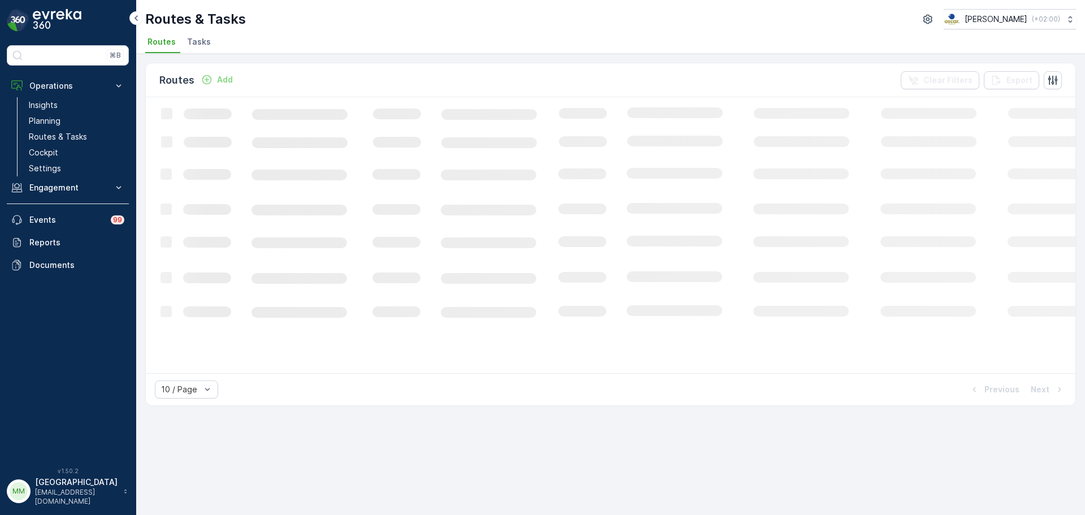
click at [197, 49] on li "Tasks" at bounding box center [200, 43] width 31 height 19
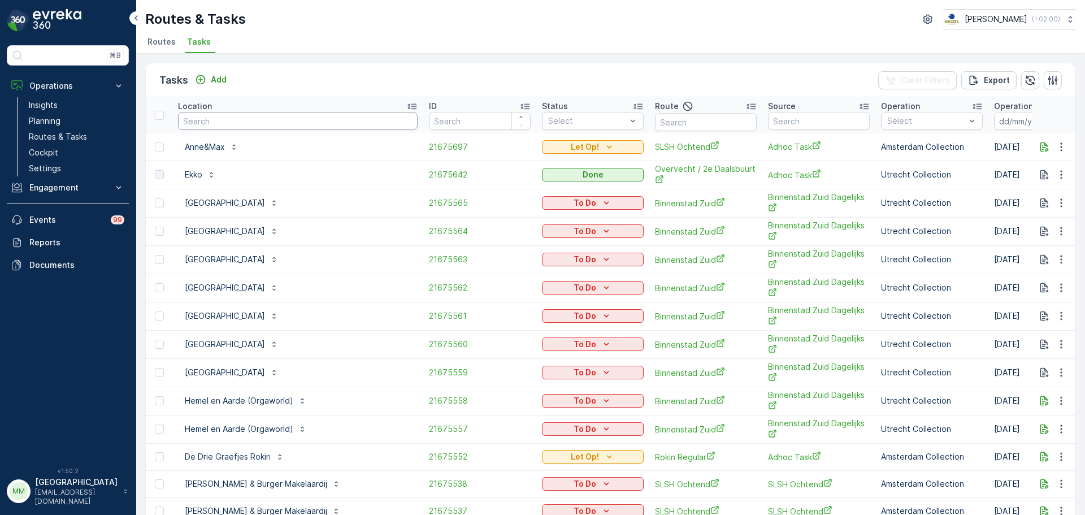
click at [232, 127] on input "text" at bounding box center [298, 121] width 240 height 18
type input "the garage"
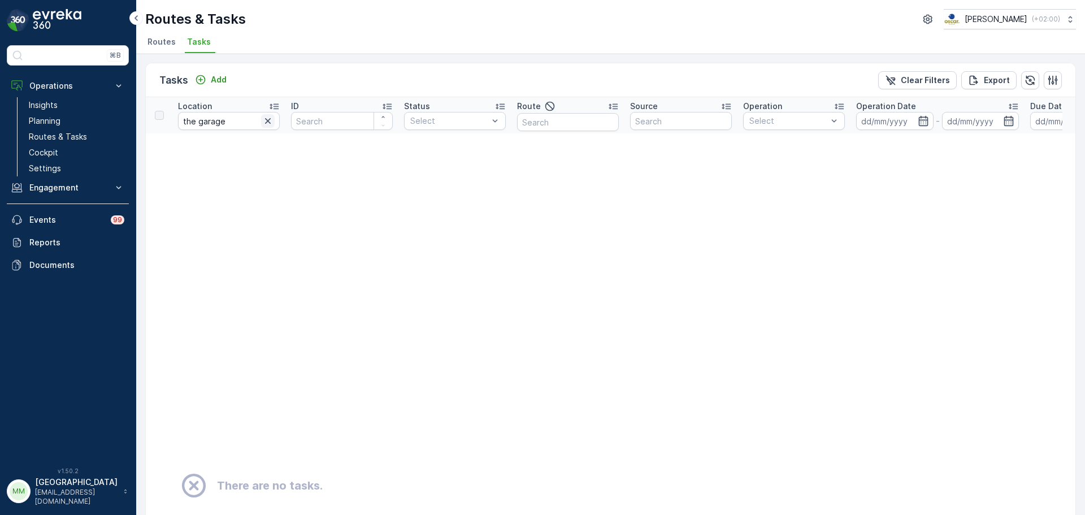
click at [267, 119] on icon "button" at bounding box center [268, 121] width 6 height 6
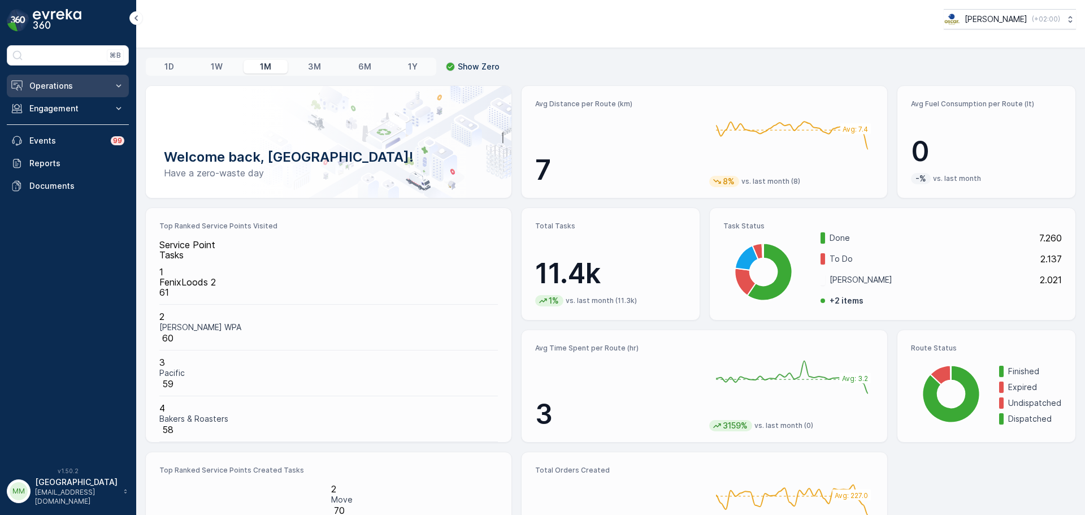
click at [51, 92] on button "Operations" at bounding box center [68, 86] width 122 height 23
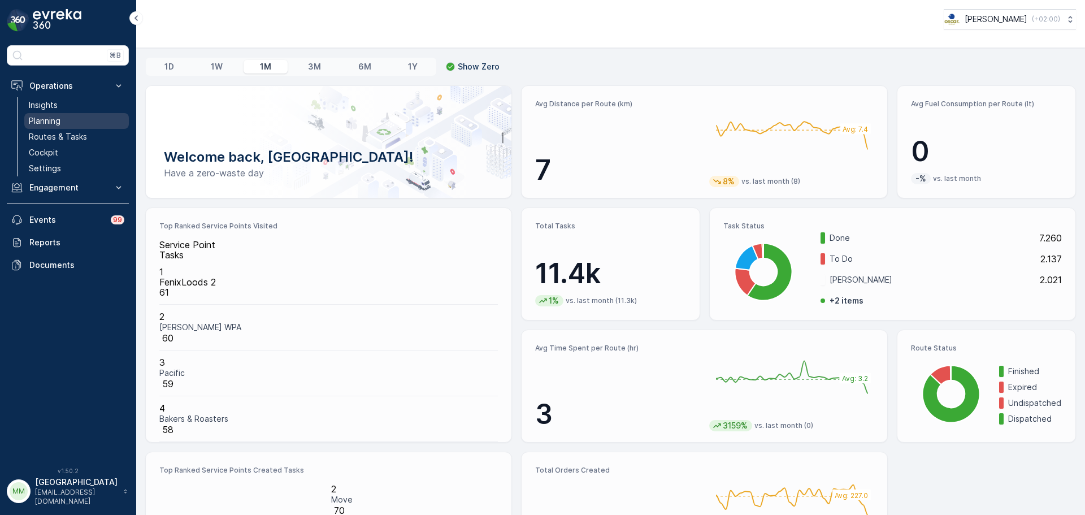
click at [58, 122] on p "Planning" at bounding box center [45, 120] width 32 height 11
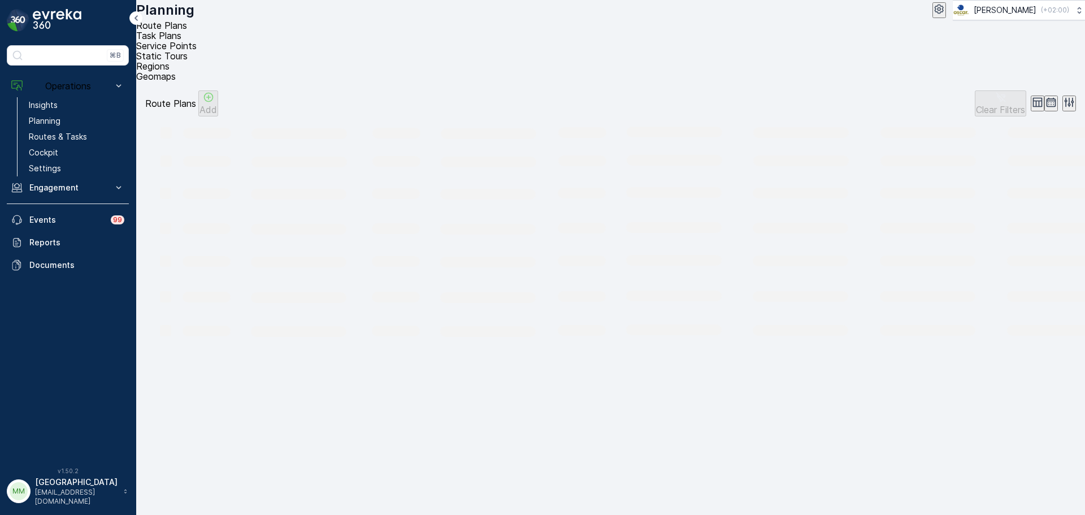
click at [181, 41] on span "Task Plans" at bounding box center [158, 35] width 45 height 11
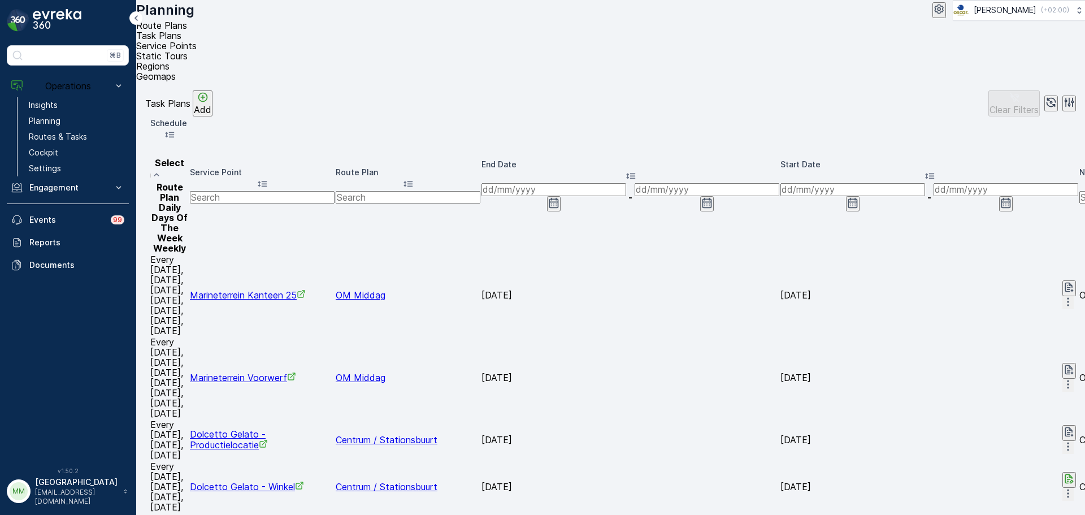
click at [335, 191] on input "text" at bounding box center [262, 197] width 145 height 12
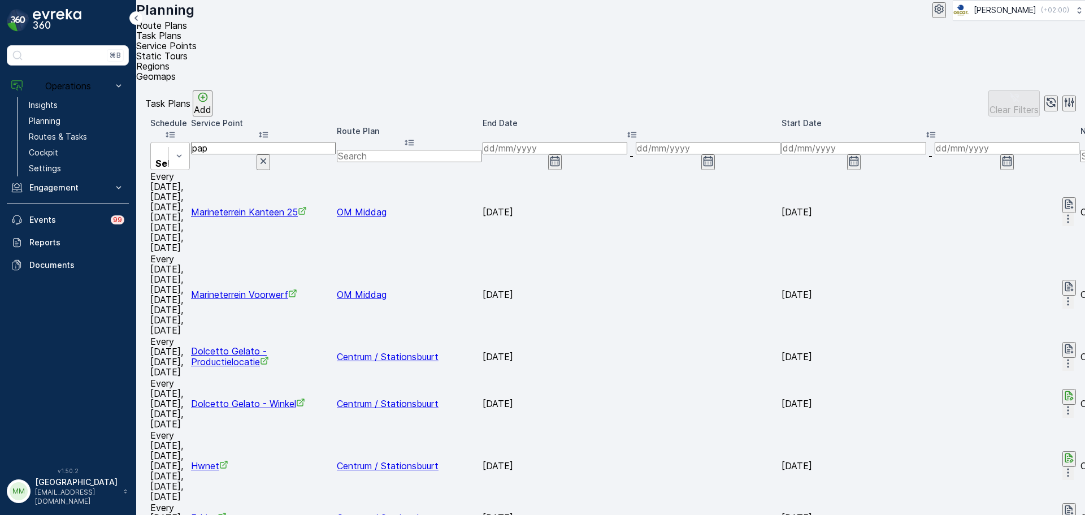
type input "papi"
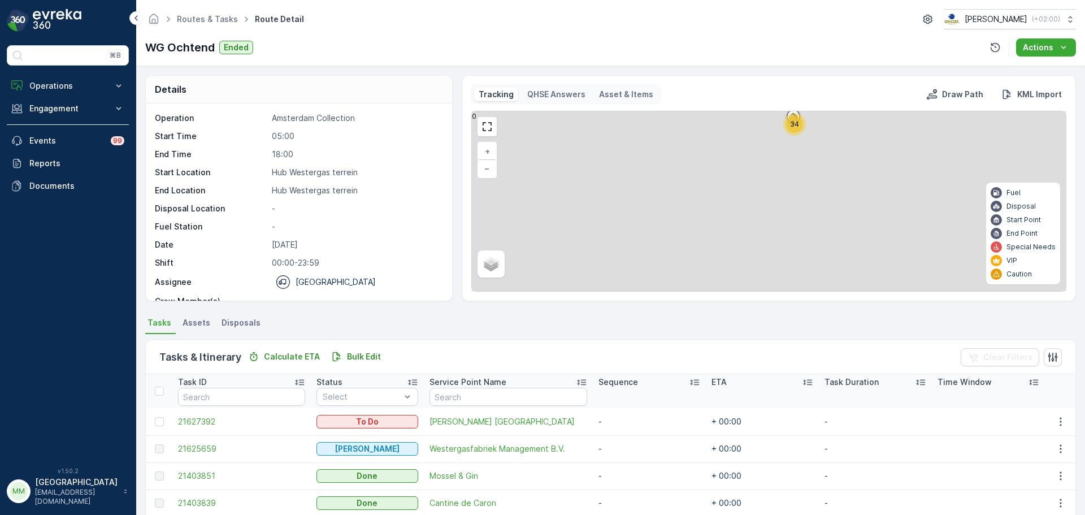
scroll to position [113, 0]
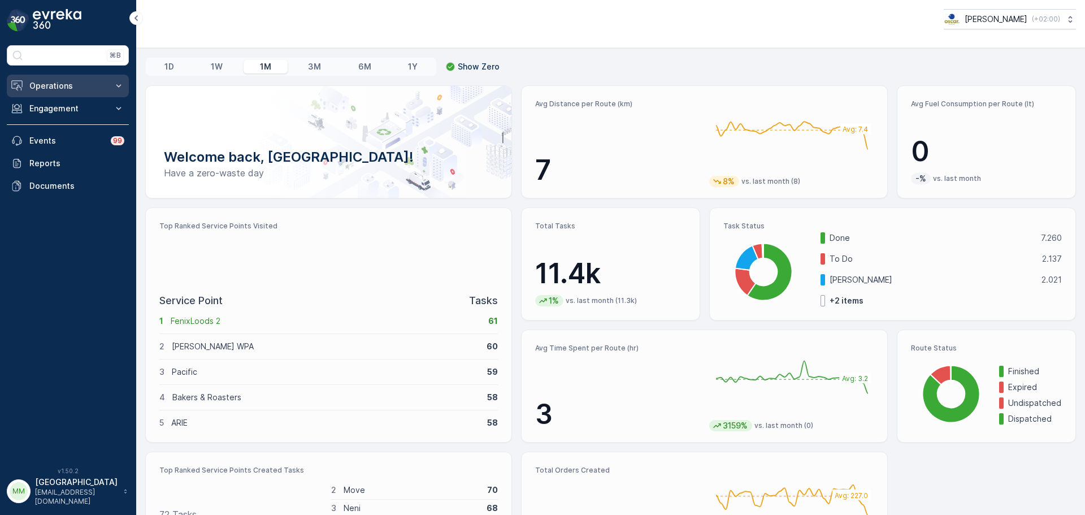
click at [35, 81] on p "Operations" at bounding box center [67, 85] width 77 height 11
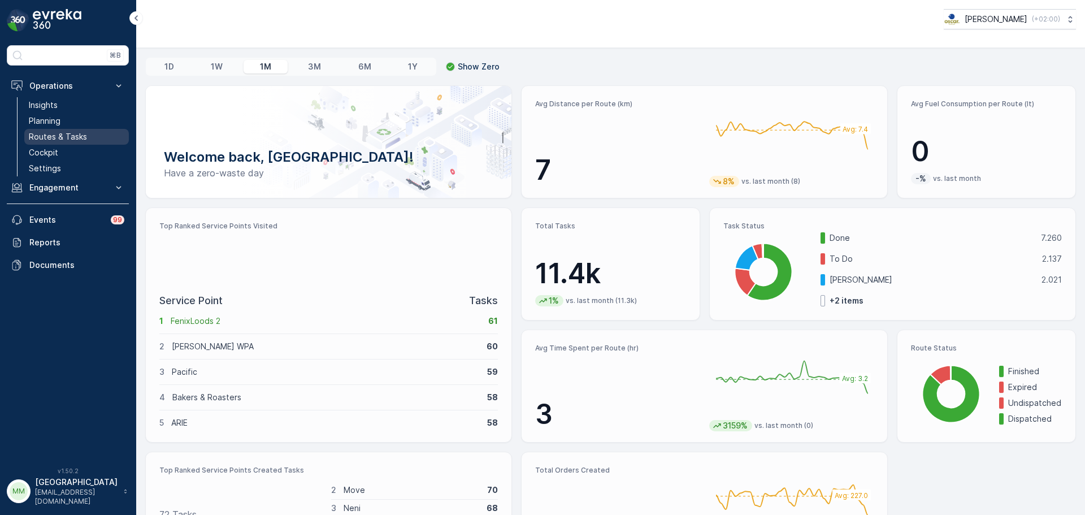
click at [76, 136] on p "Routes & Tasks" at bounding box center [58, 136] width 58 height 11
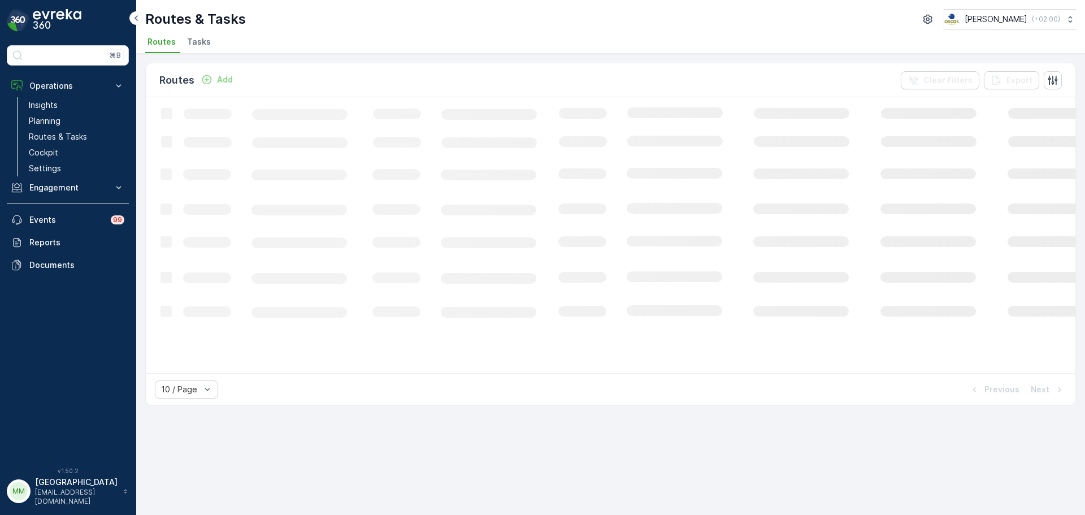
drag, startPoint x: 197, startPoint y: 46, endPoint x: 202, endPoint y: 58, distance: 12.6
click at [196, 46] on span "Tasks" at bounding box center [199, 41] width 24 height 11
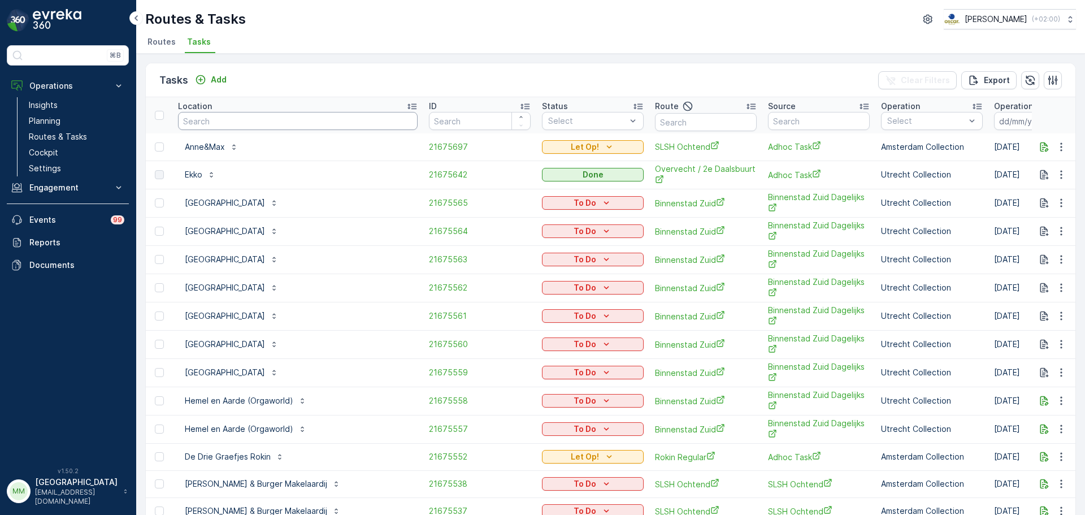
click at [224, 121] on input "text" at bounding box center [298, 121] width 240 height 18
type input "papi"
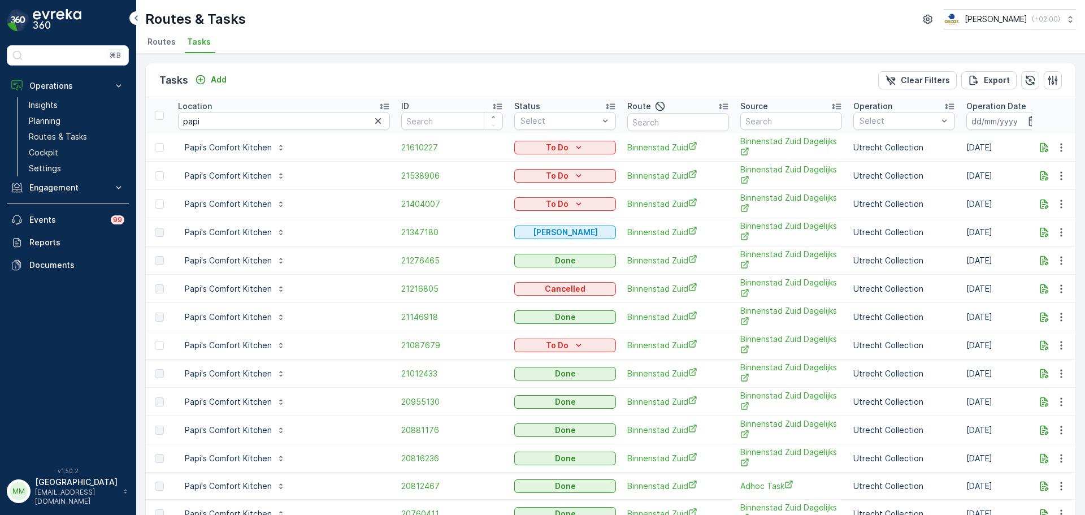
scroll to position [57, 0]
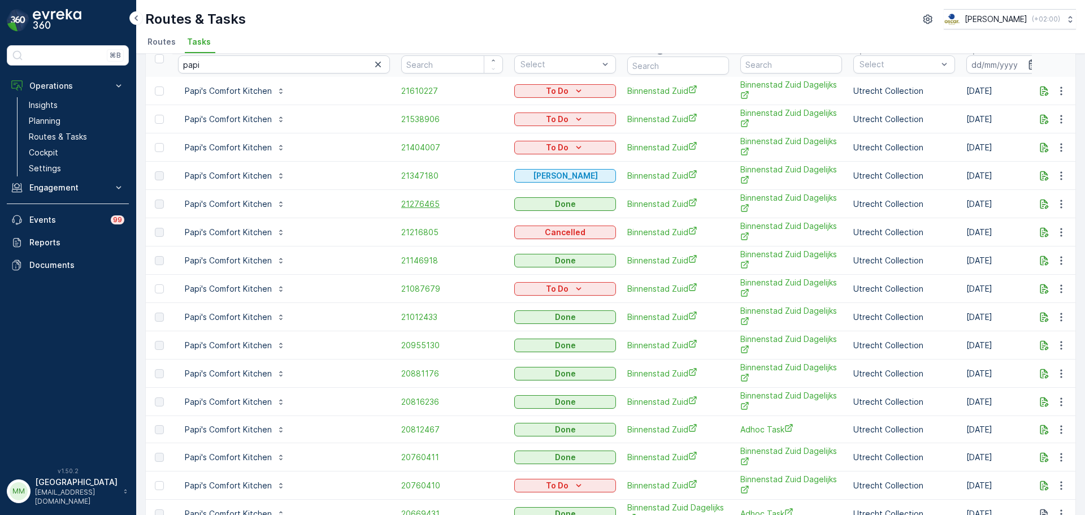
click at [425, 203] on span "21276465" at bounding box center [452, 203] width 102 height 11
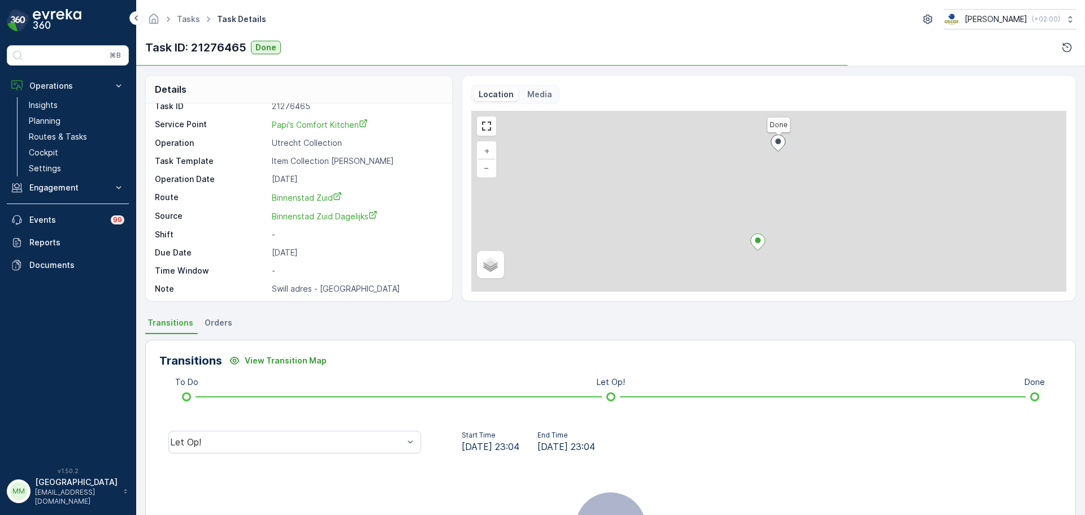
scroll to position [15, 0]
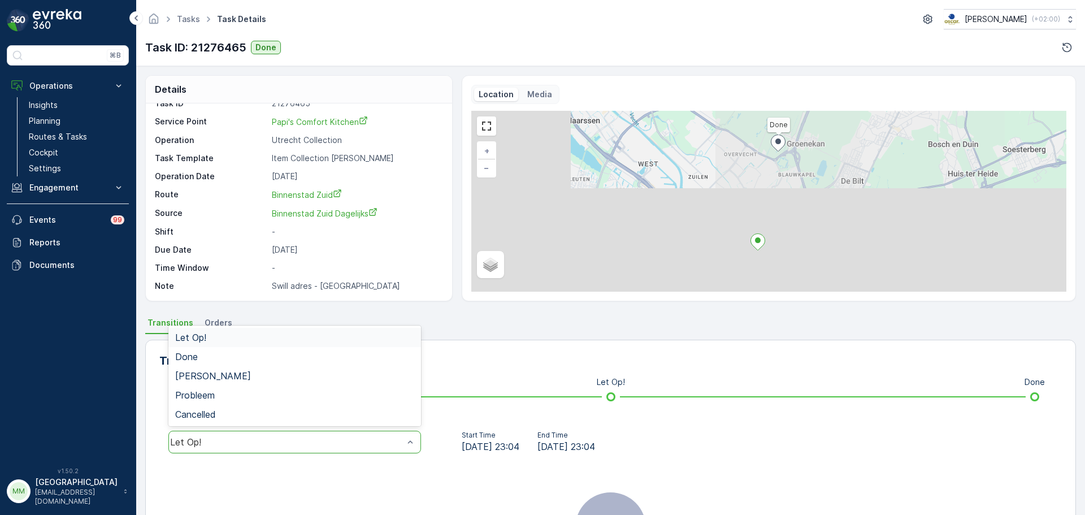
drag, startPoint x: 248, startPoint y: 446, endPoint x: 242, endPoint y: 437, distance: 10.2
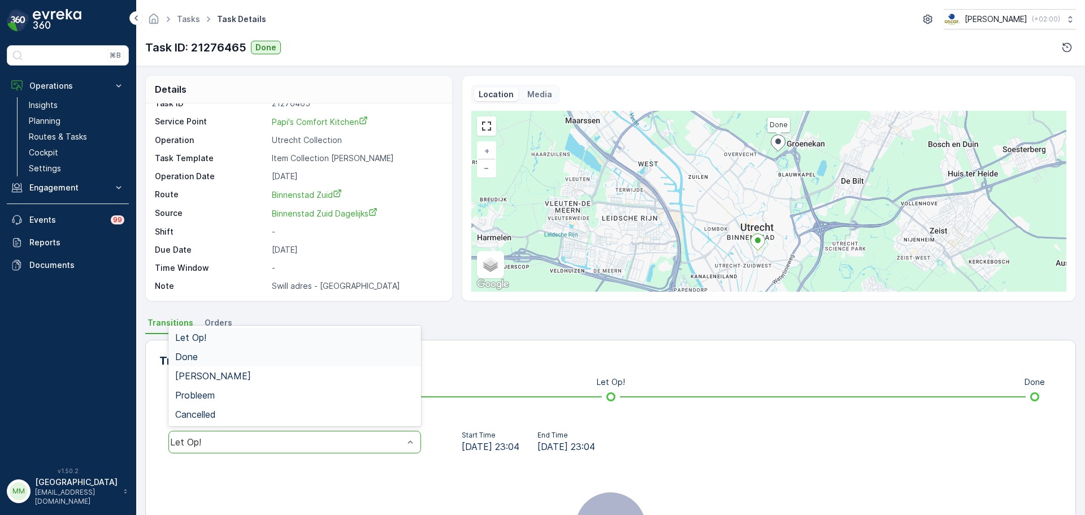
click at [218, 361] on div "Done" at bounding box center [294, 357] width 239 height 10
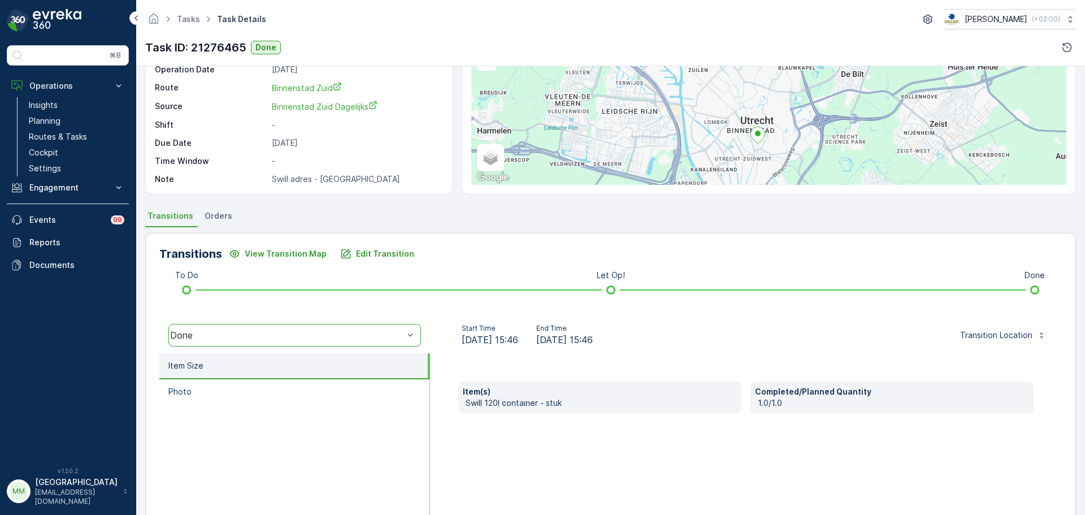
scroll to position [0, 0]
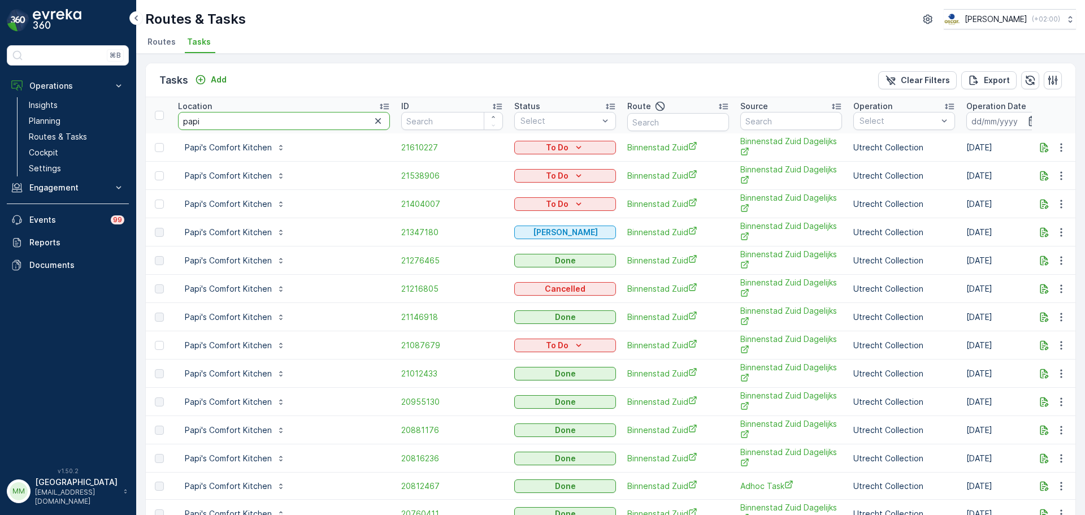
drag, startPoint x: 224, startPoint y: 124, endPoint x: 175, endPoint y: 125, distance: 49.2
click at [175, 125] on th "Location papi" at bounding box center [283, 115] width 223 height 36
type input "neni"
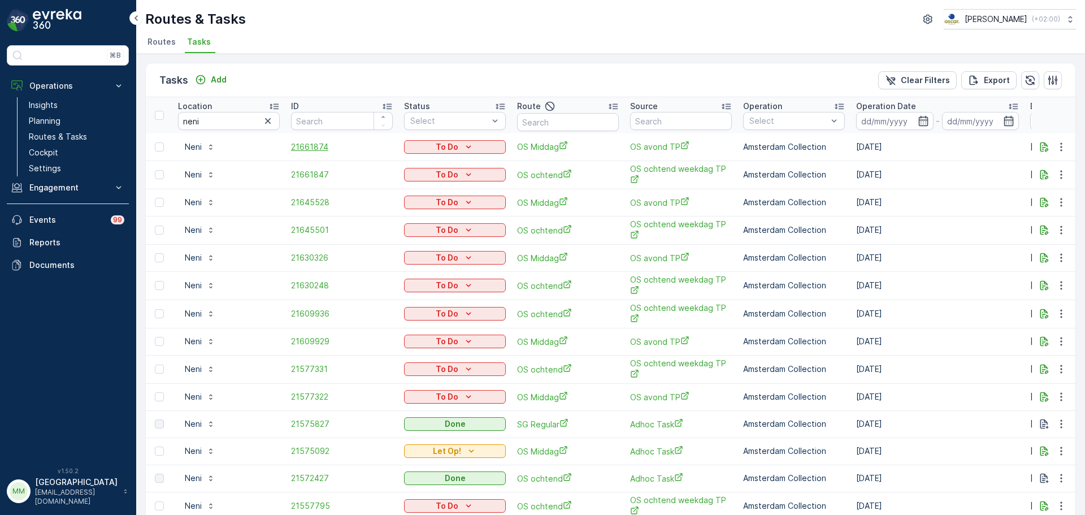
click at [318, 148] on span "21661874" at bounding box center [342, 146] width 102 height 11
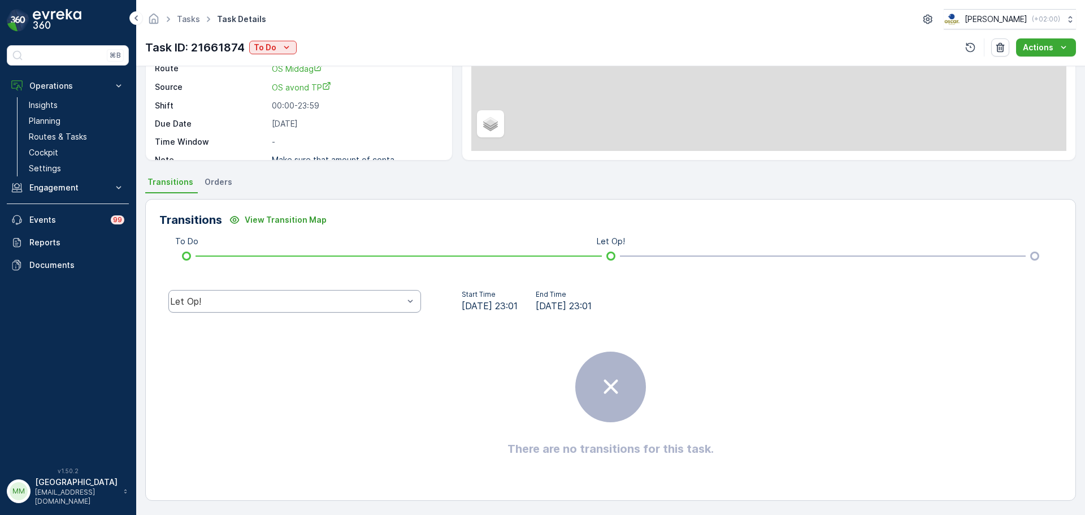
scroll to position [141, 0]
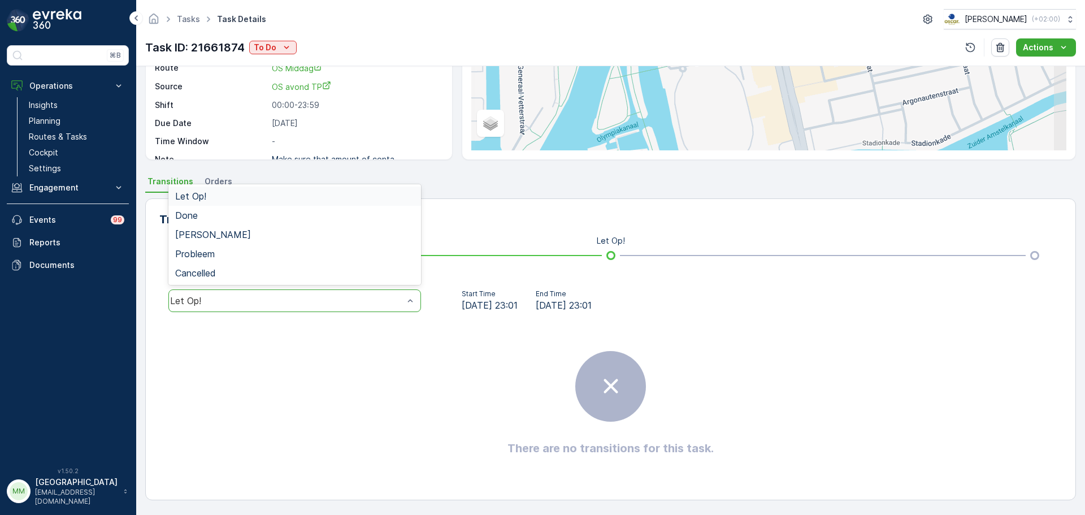
click at [265, 291] on div "Let Op!" at bounding box center [294, 300] width 253 height 23
click at [202, 214] on div "Done" at bounding box center [294, 215] width 239 height 10
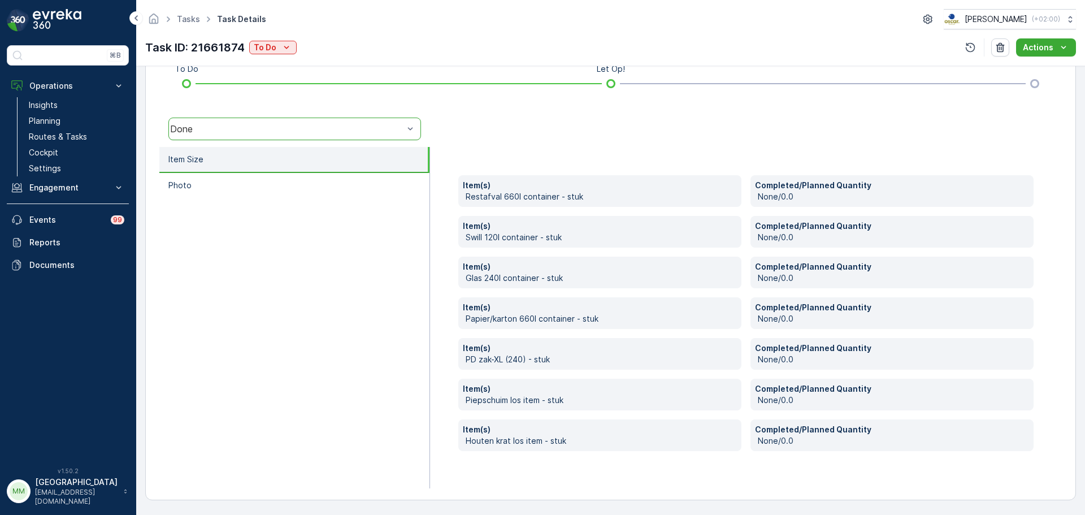
scroll to position [0, 0]
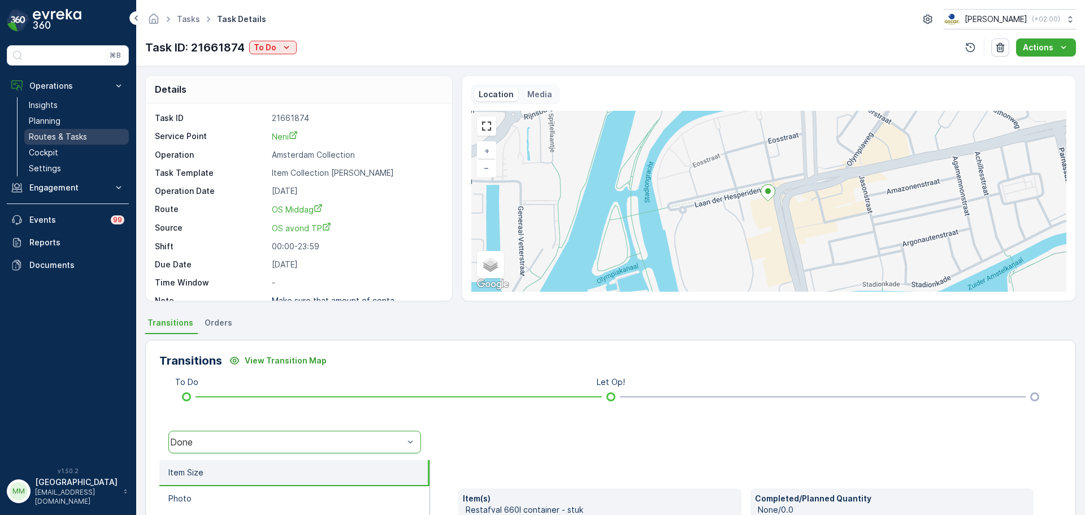
click at [57, 134] on p "Routes & Tasks" at bounding box center [58, 136] width 58 height 11
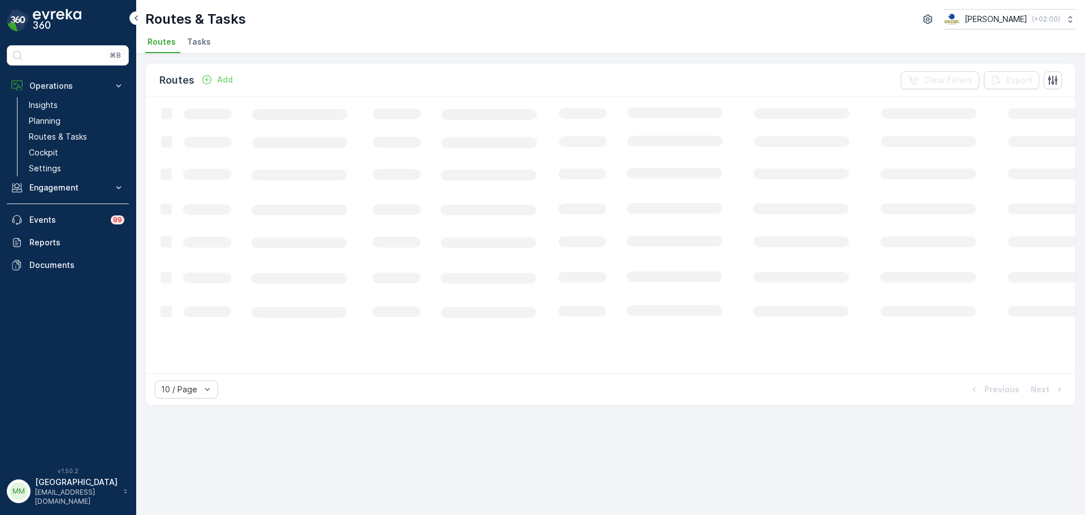
click at [209, 46] on li "Tasks" at bounding box center [200, 43] width 31 height 19
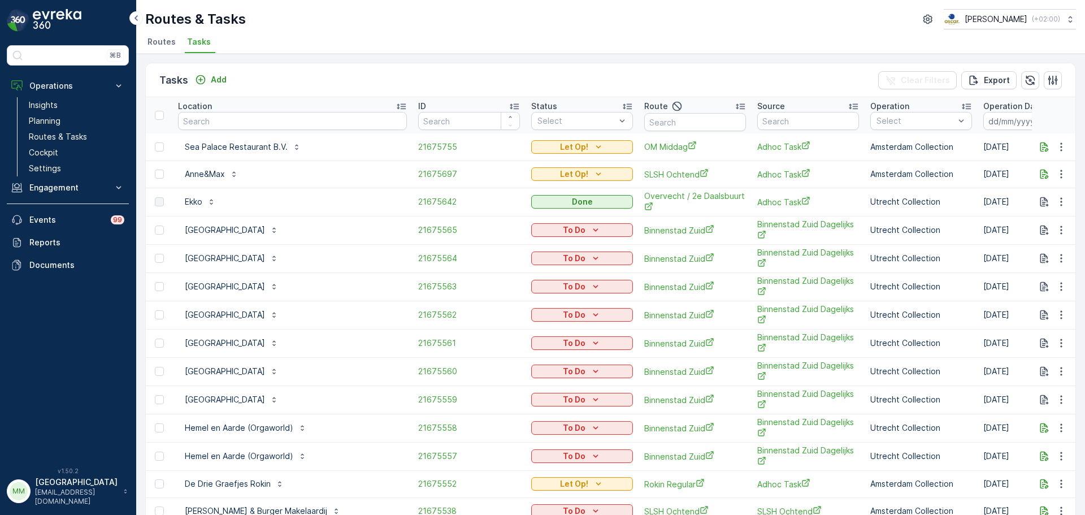
click at [66, 19] on img at bounding box center [57, 20] width 49 height 23
click at [66, 18] on img at bounding box center [57, 20] width 49 height 23
click at [644, 118] on input "text" at bounding box center [695, 122] width 102 height 18
type input "lombok"
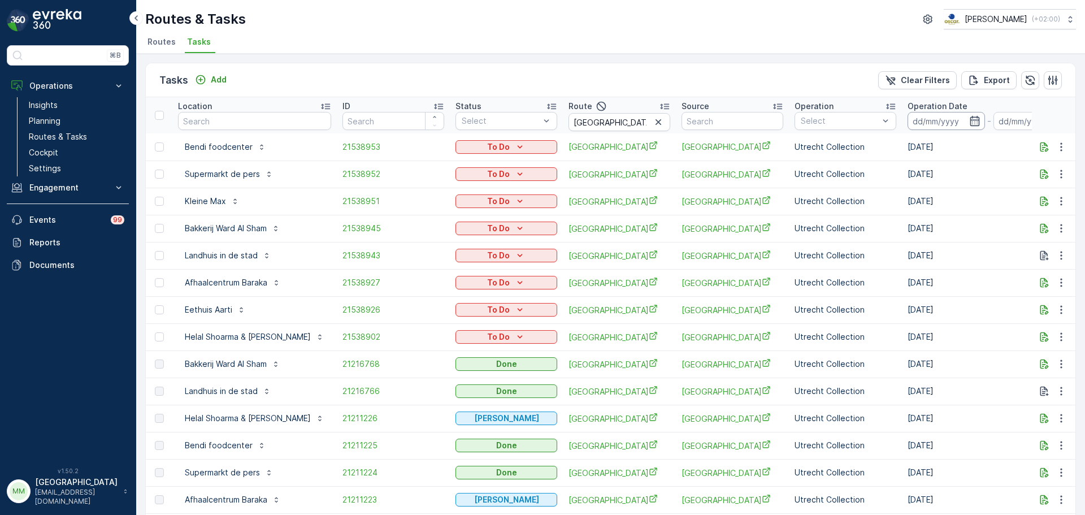
click at [908, 129] on input at bounding box center [946, 121] width 77 height 18
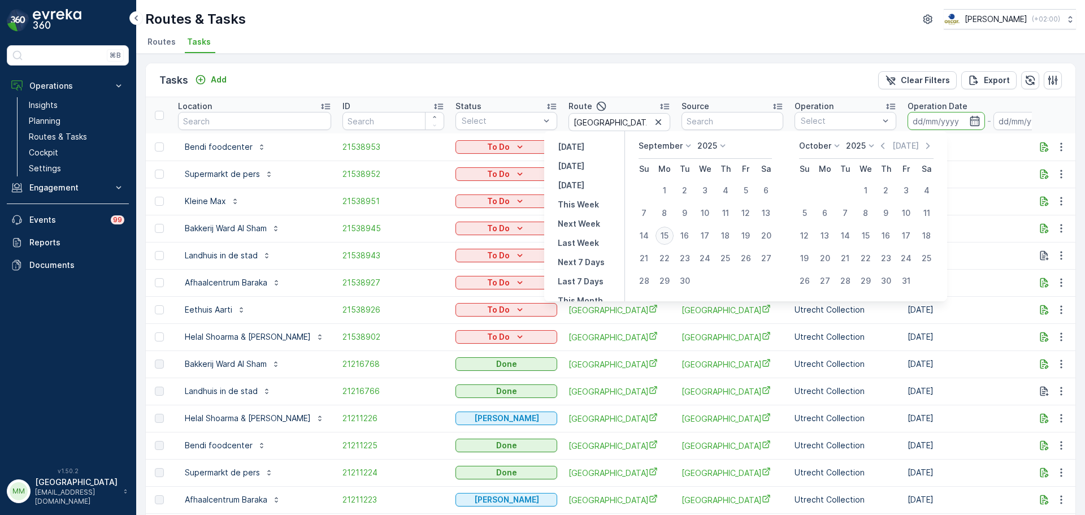
click at [666, 239] on div "15" at bounding box center [665, 236] width 18 height 18
type input "[DATE]"
click at [666, 239] on div "15" at bounding box center [665, 236] width 18 height 18
type input "[DATE]"
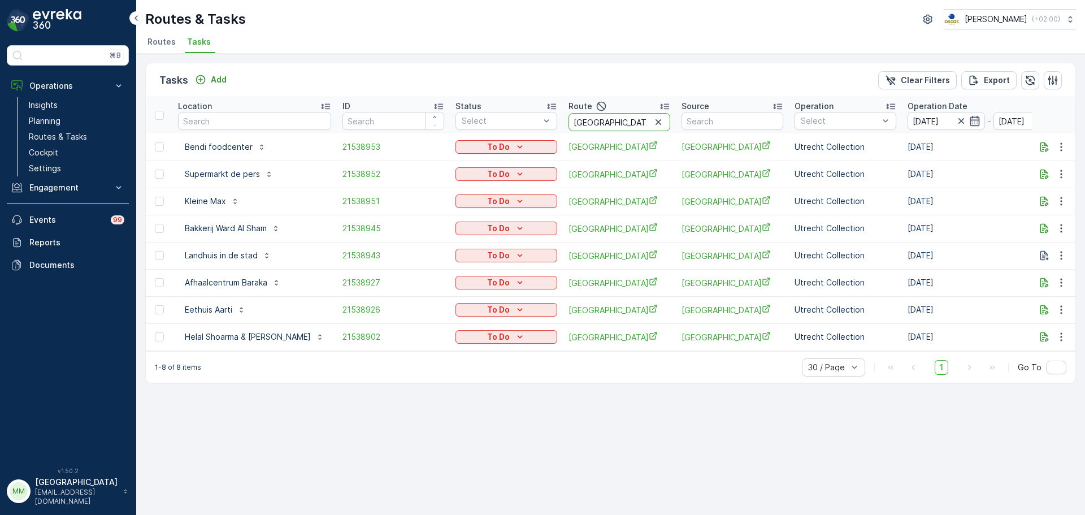
click at [396, 126] on tr "Location ID Status Select Route lombok Source Operation Select Operation Date 1…" at bounding box center [1043, 115] width 1795 height 36
type input "voor"
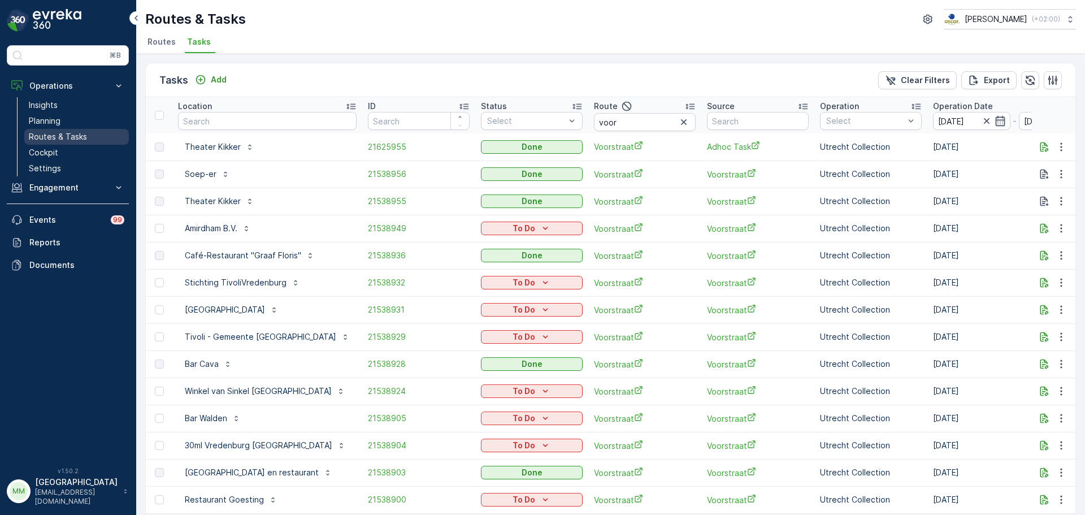
click at [57, 134] on p "Routes & Tasks" at bounding box center [58, 136] width 58 height 11
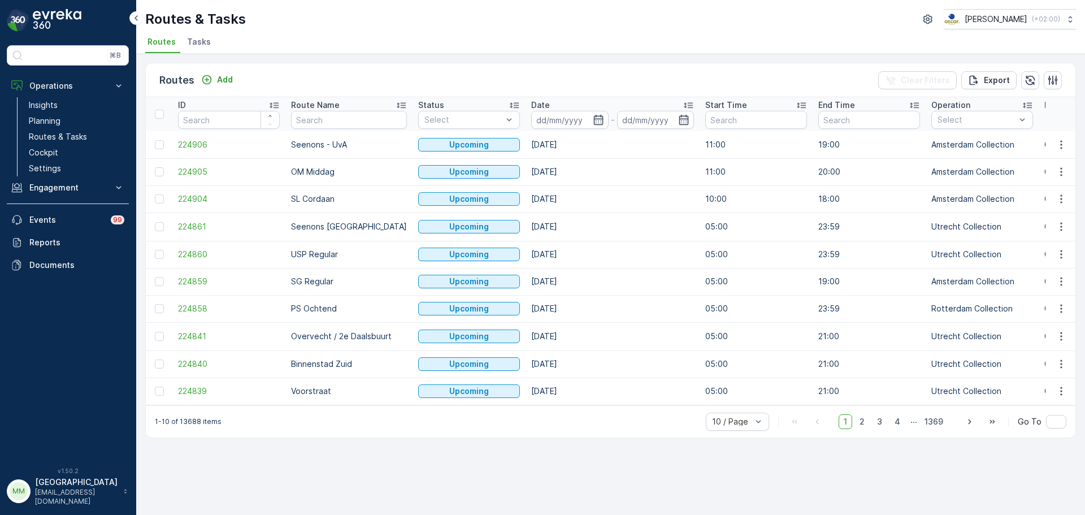
click at [204, 48] on li "Tasks" at bounding box center [200, 43] width 31 height 19
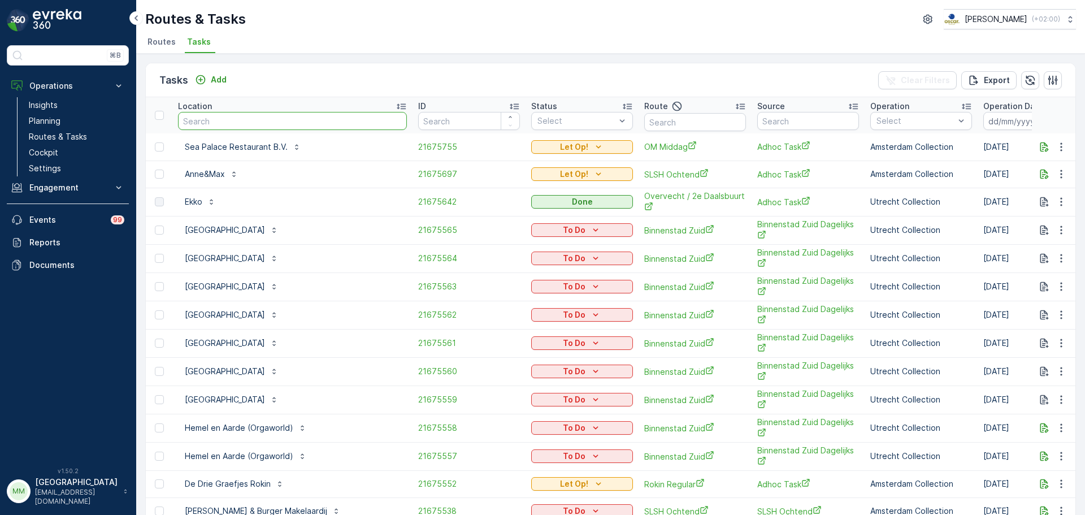
click at [249, 127] on input "text" at bounding box center [292, 121] width 229 height 18
type input "utrecht comm"
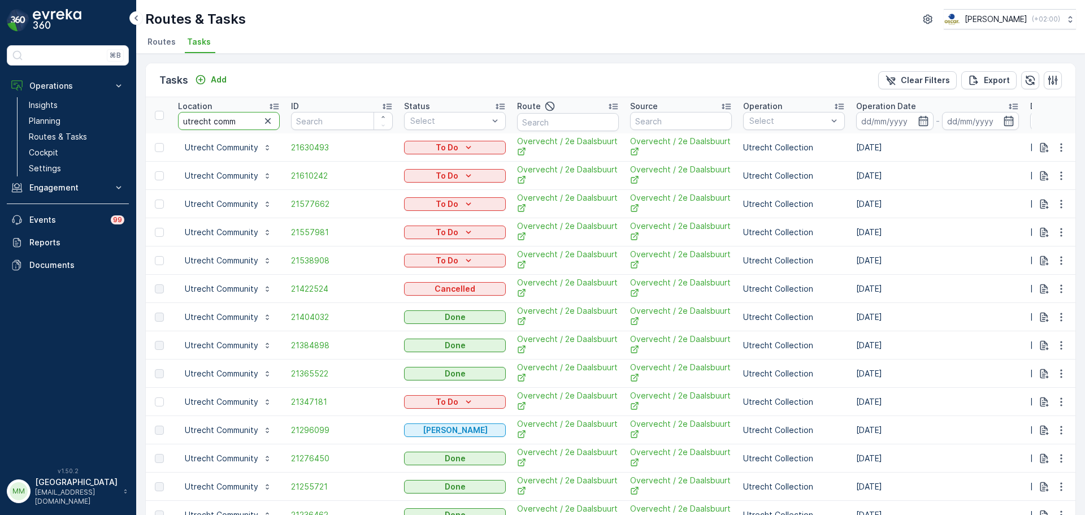
drag, startPoint x: 246, startPoint y: 123, endPoint x: 142, endPoint y: 116, distance: 103.7
click at [151, 116] on tr "Location utrecht comm ID Status Select Route Source Operation Select Operation …" at bounding box center [1018, 115] width 1744 height 36
type input "pacific"
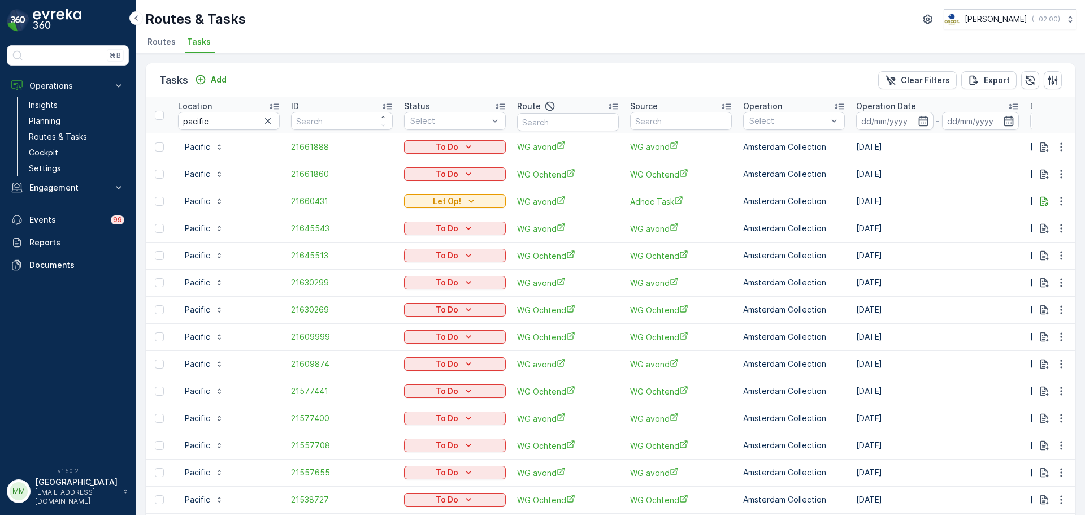
click at [310, 177] on span "21661860" at bounding box center [342, 173] width 102 height 11
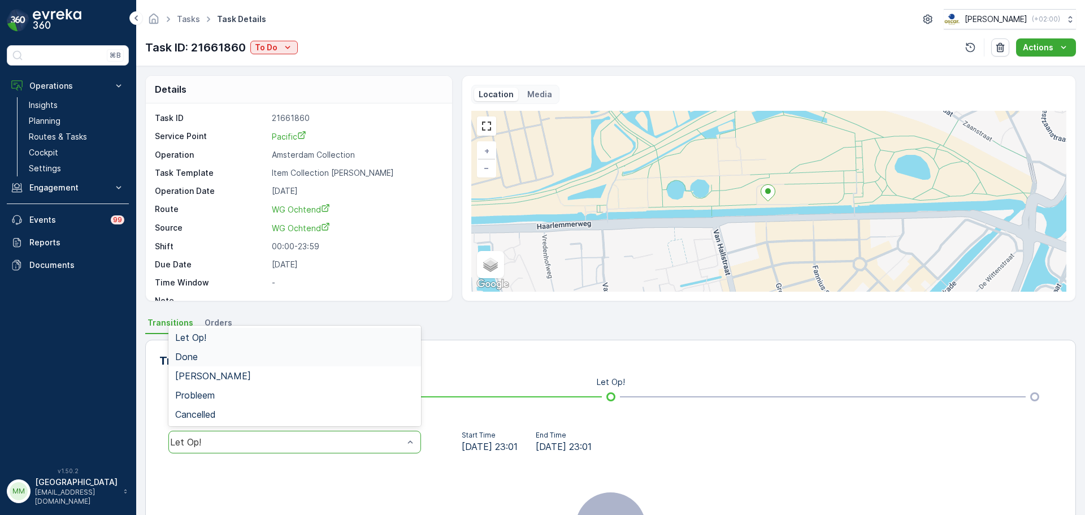
click at [203, 355] on div "Done" at bounding box center [294, 357] width 239 height 10
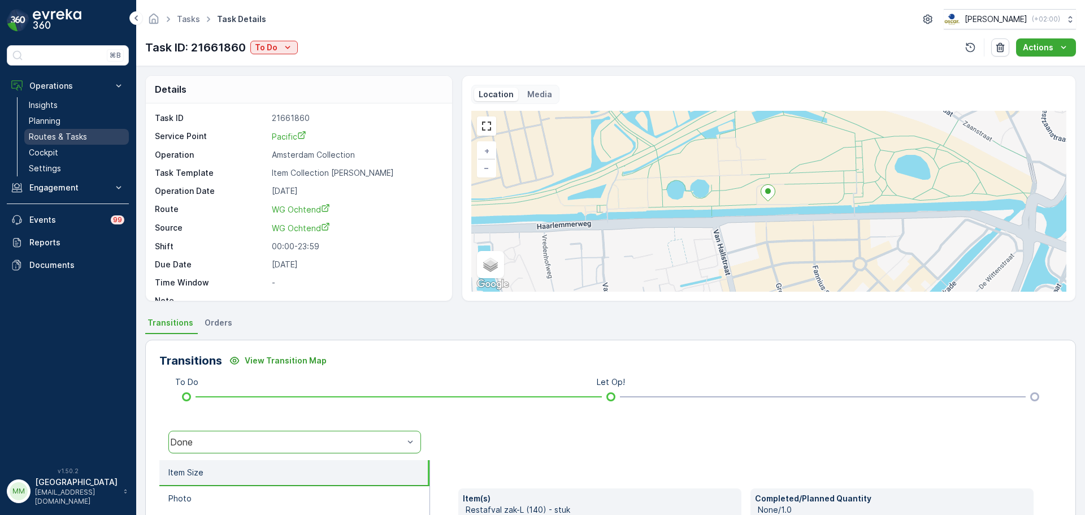
click at [67, 135] on p "Routes & Tasks" at bounding box center [58, 136] width 58 height 11
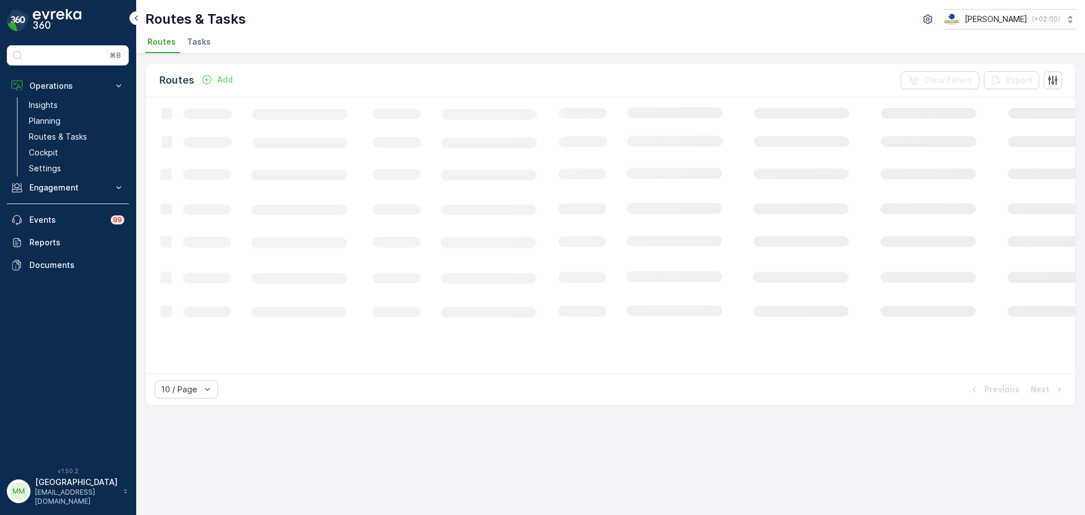
click at [192, 43] on span "Tasks" at bounding box center [199, 41] width 24 height 11
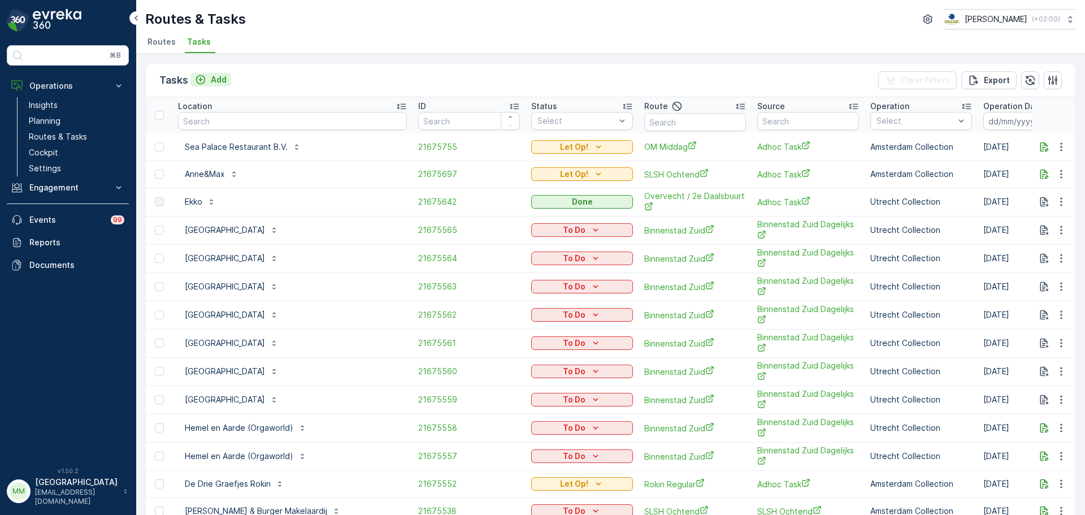
click at [218, 80] on p "Add" at bounding box center [219, 79] width 16 height 11
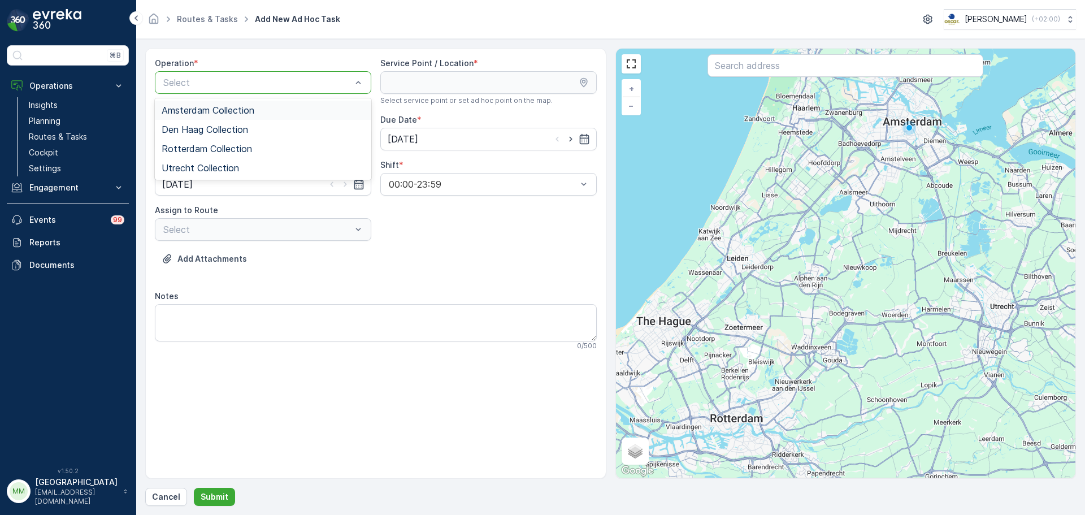
click at [269, 106] on div "Amsterdam Collection" at bounding box center [263, 110] width 203 height 10
click at [818, 75] on input "text" at bounding box center [846, 65] width 276 height 23
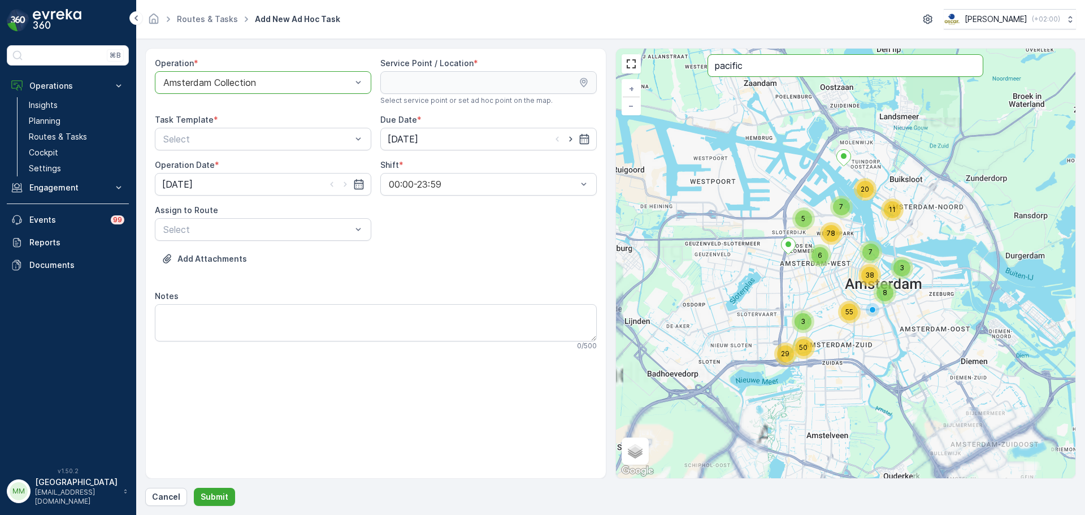
type input "pacific"
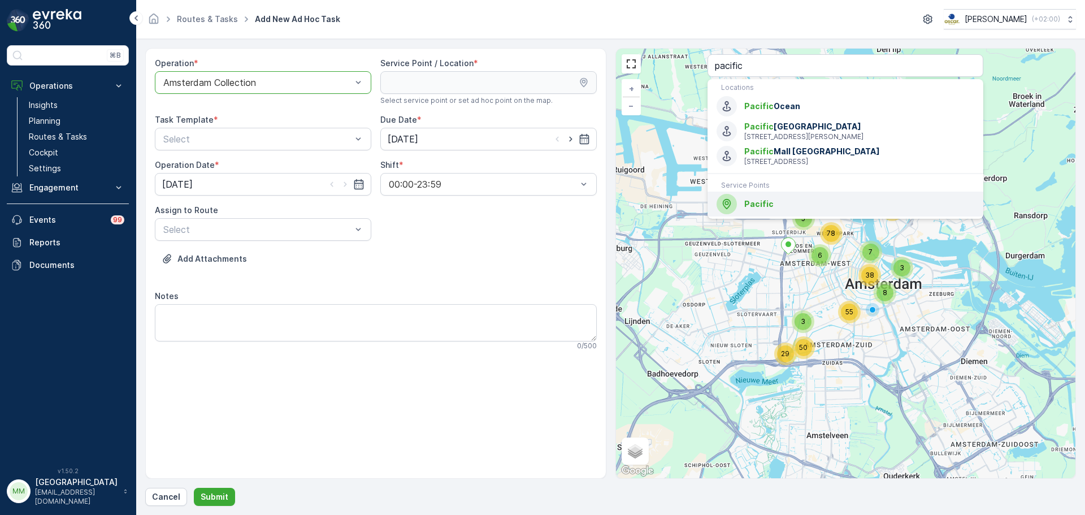
click at [802, 207] on span "Pacific" at bounding box center [859, 203] width 230 height 11
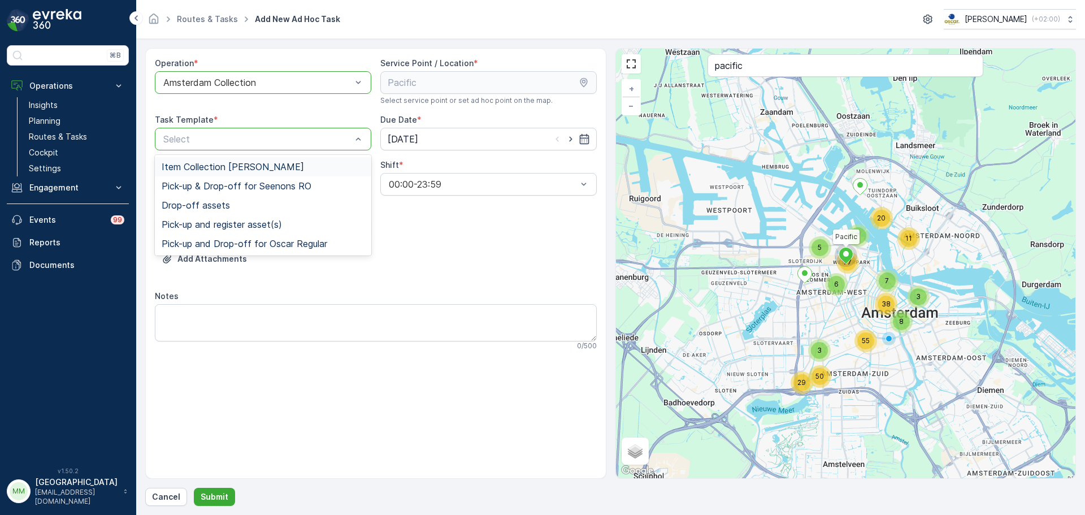
click at [246, 170] on span "Item Collection [PERSON_NAME]" at bounding box center [233, 167] width 142 height 10
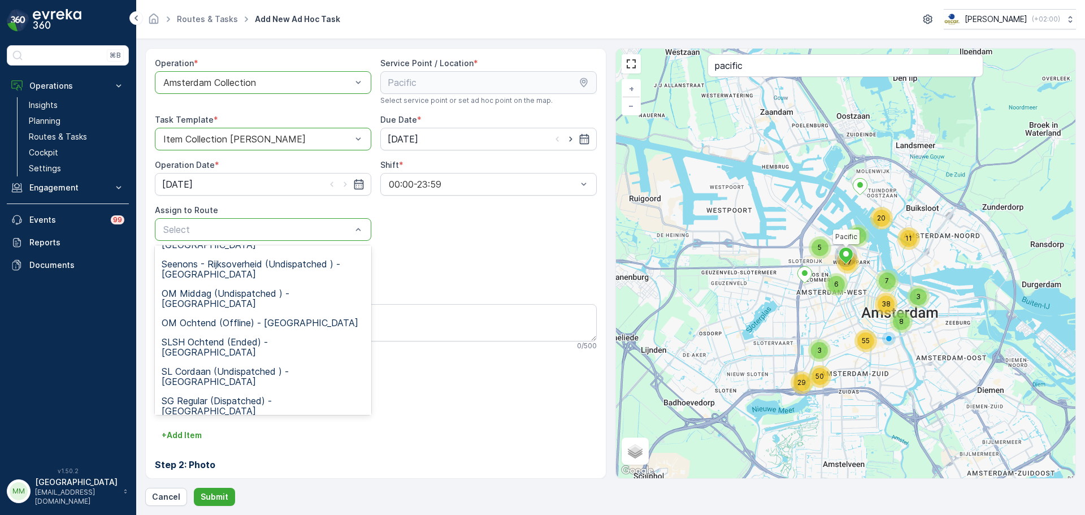
scroll to position [210, 0]
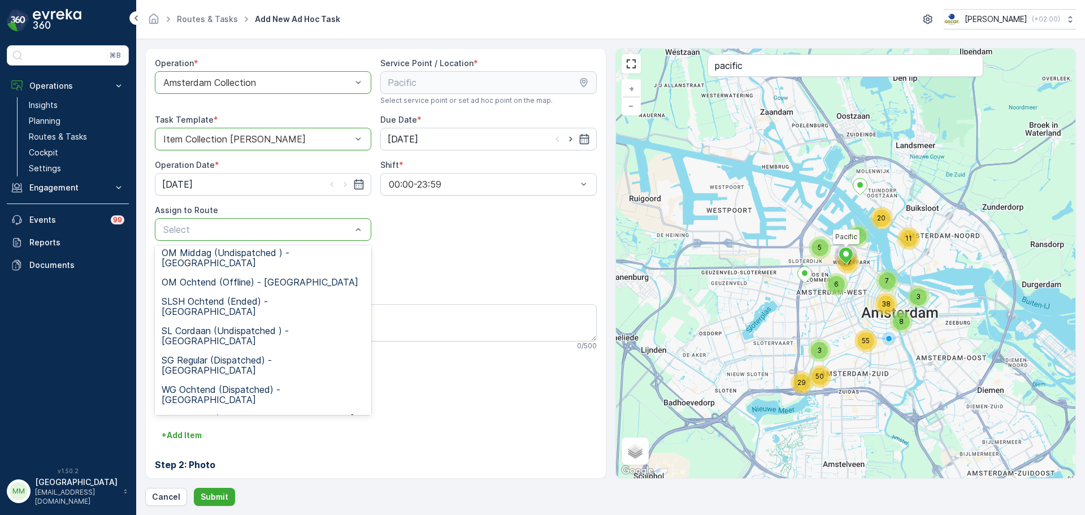
click at [206, 462] on span "WG avond (Undispatched ) - Amsterdam" at bounding box center [263, 472] width 203 height 20
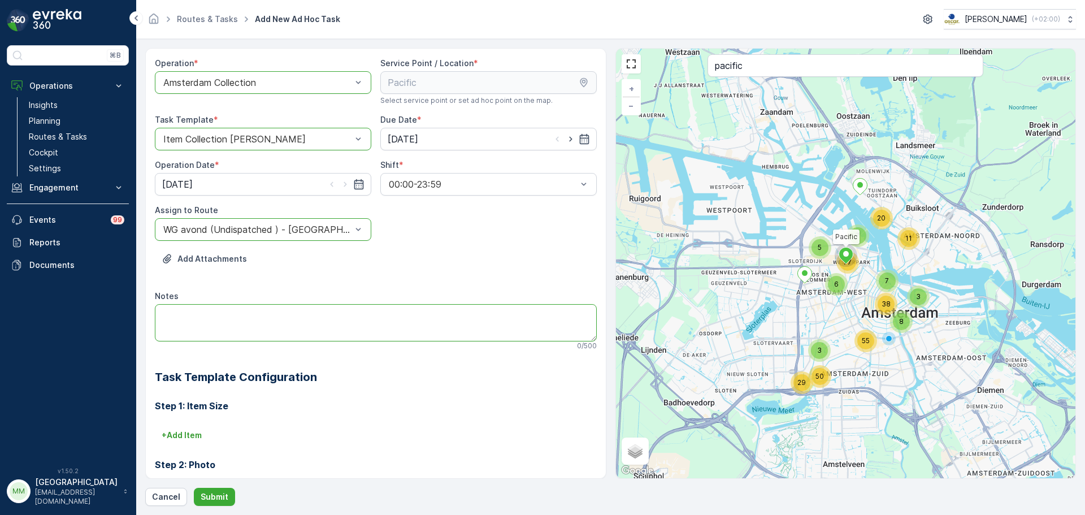
click at [229, 318] on textarea "Notes" at bounding box center [376, 322] width 442 height 37
type textarea "graaag brengen: 10x rollen restzak brengen -> 140L"
click at [211, 492] on p "Submit" at bounding box center [215, 496] width 28 height 11
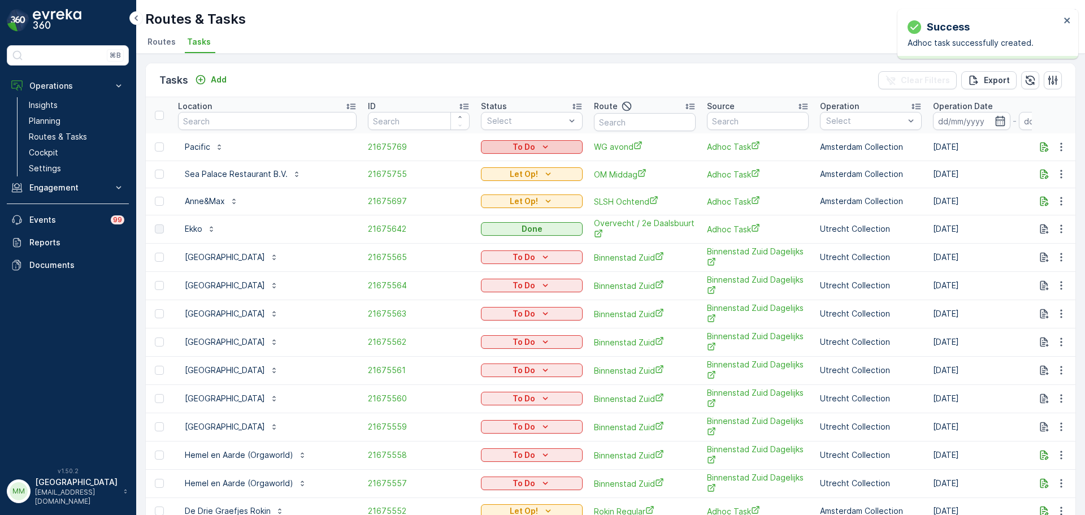
click at [526, 140] on button "To Do" at bounding box center [532, 147] width 102 height 14
click at [499, 167] on span "Let Op!" at bounding box center [490, 163] width 28 height 11
click at [1041, 150] on icon "button" at bounding box center [1045, 147] width 8 height 10
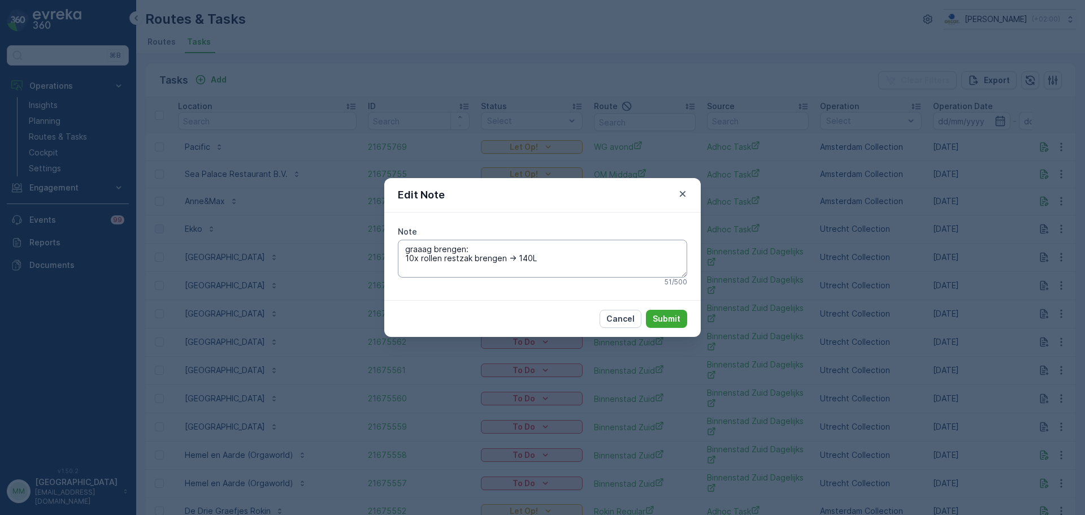
click at [562, 259] on textarea "graaag brengen: 10x rollen restzak brengen -> 140L" at bounding box center [542, 258] width 289 height 37
click at [424, 274] on textarea "graaag brengen: 10x rollen restzak brengen -> 140L" at bounding box center [542, 258] width 289 height 37
click at [413, 271] on textarea "graaag brengen: 10x rollen restzak brengen -> 140L" at bounding box center [542, 258] width 289 height 37
click at [549, 256] on textarea "graaag brengen: 10x rollen restzak brengen -> 140L" at bounding box center [542, 258] width 289 height 37
type textarea "graaag brengen: 10x rollen restzak brengen -> 140L 5x rollen PD brengen -> 140L"
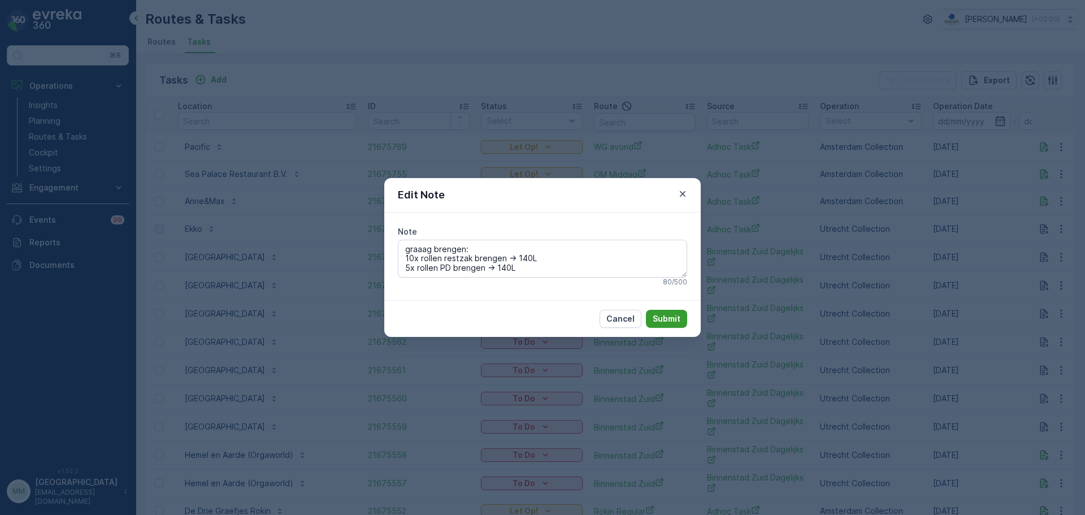
click at [676, 317] on p "Submit" at bounding box center [667, 318] width 28 height 11
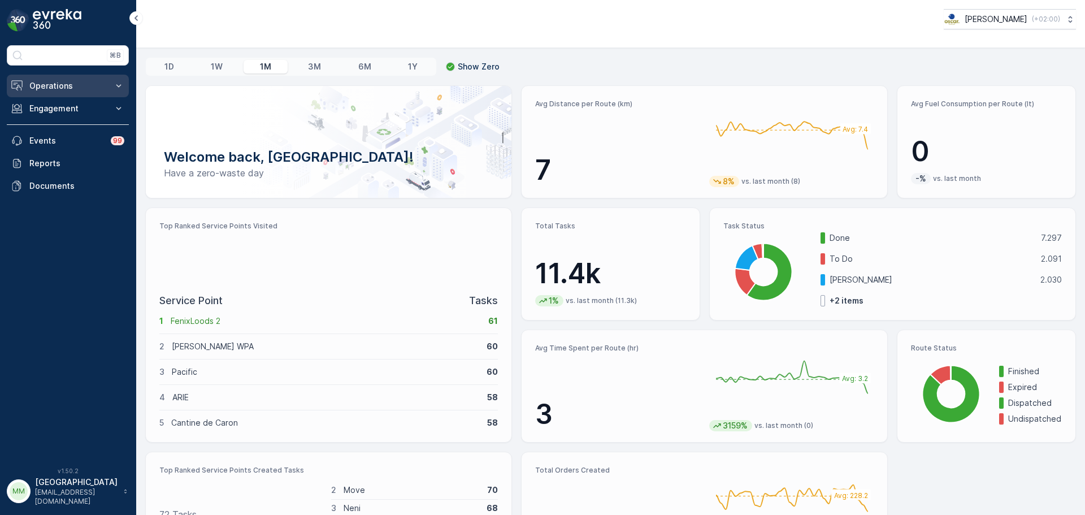
click at [58, 81] on p "Operations" at bounding box center [67, 85] width 77 height 11
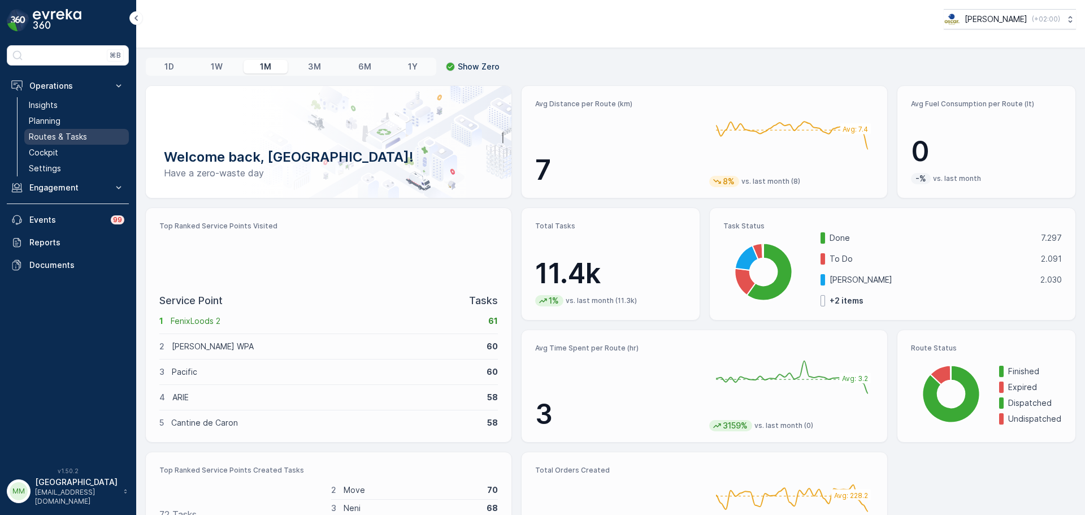
click at [51, 140] on p "Routes & Tasks" at bounding box center [58, 136] width 58 height 11
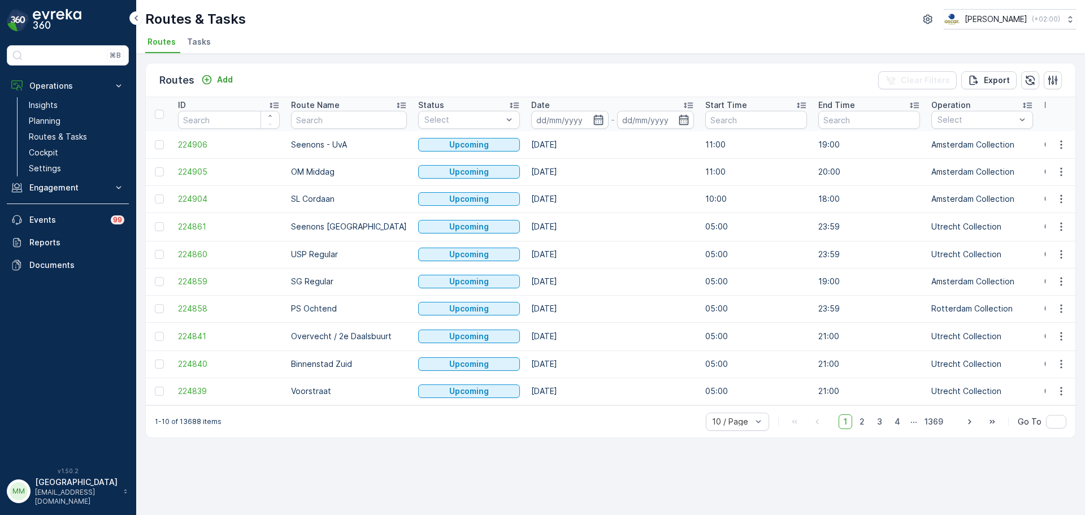
click at [206, 32] on div "Routes & Tasks [PERSON_NAME] ( +02:00 ) Routes Tasks" at bounding box center [610, 27] width 949 height 54
click at [206, 40] on span "Tasks" at bounding box center [199, 41] width 24 height 11
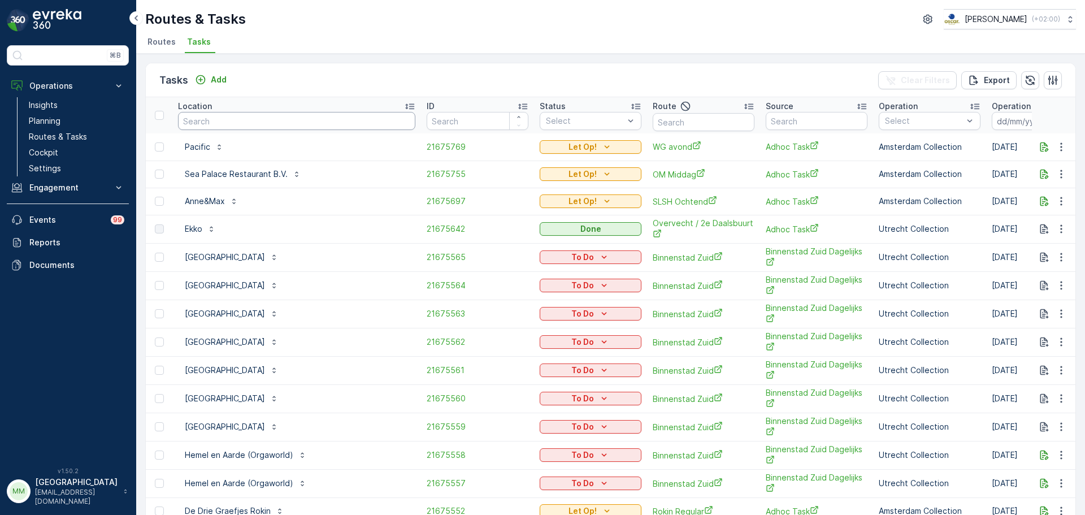
click at [239, 123] on input "text" at bounding box center [296, 121] width 237 height 18
type input "pacific"
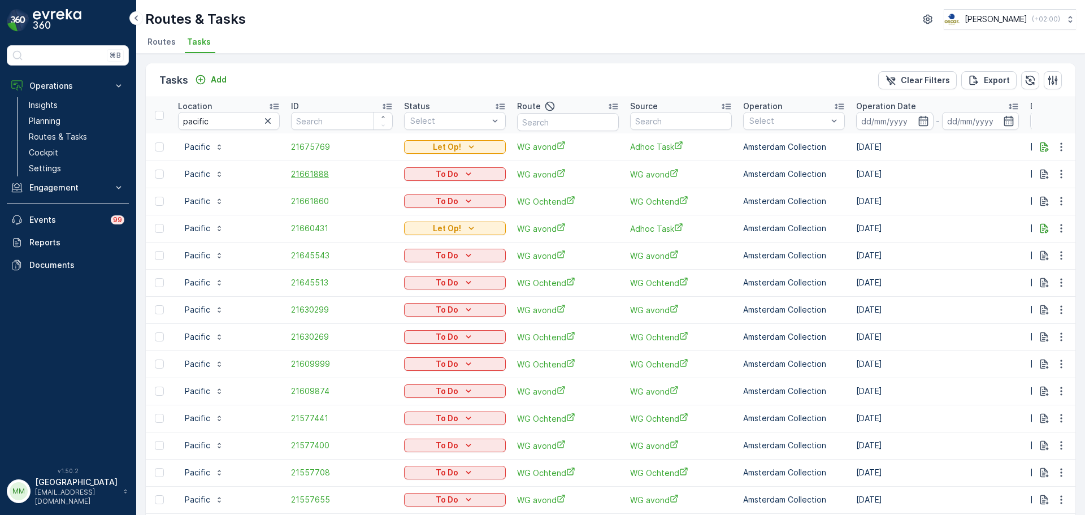
click at [316, 174] on span "21661888" at bounding box center [342, 173] width 102 height 11
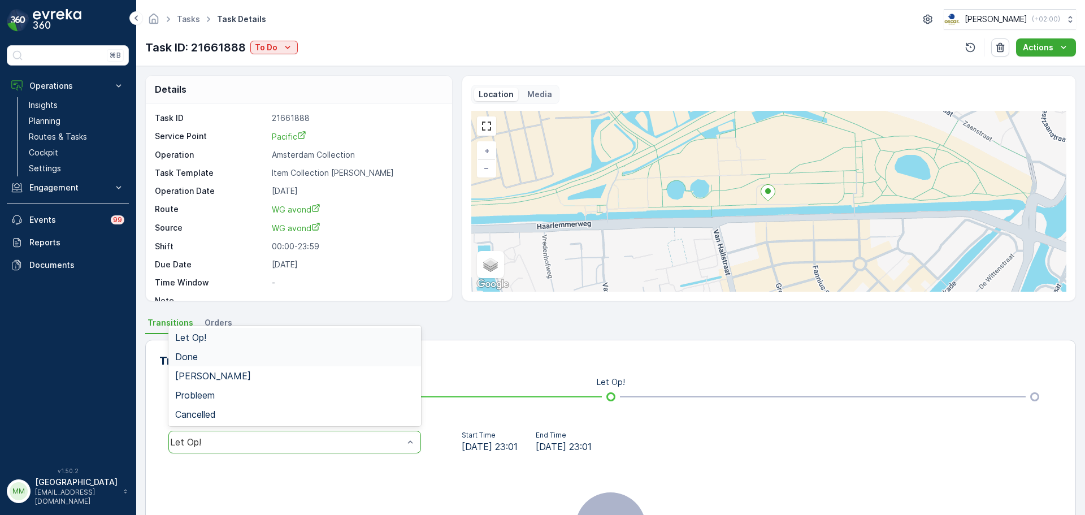
click at [191, 359] on span "Done" at bounding box center [186, 357] width 23 height 10
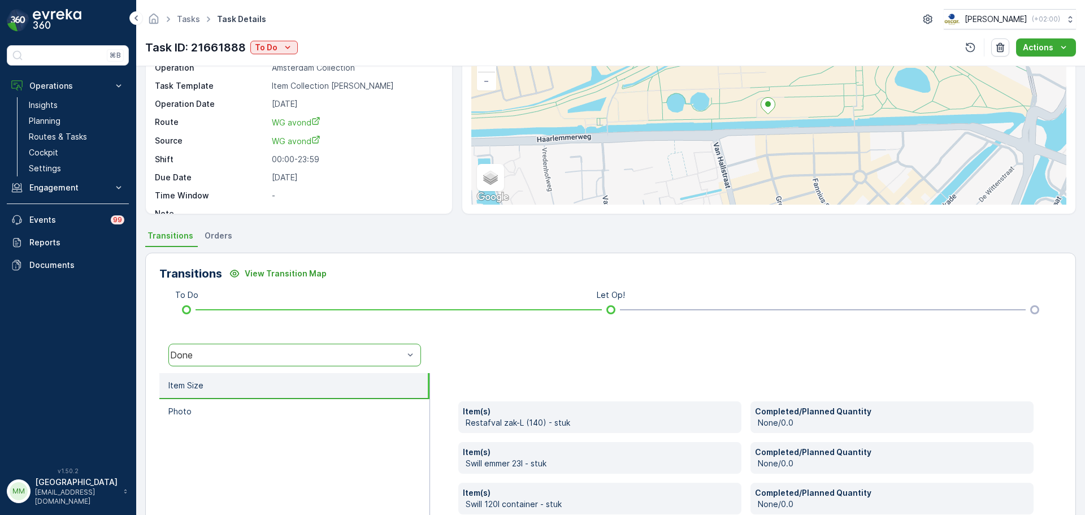
scroll to position [272, 0]
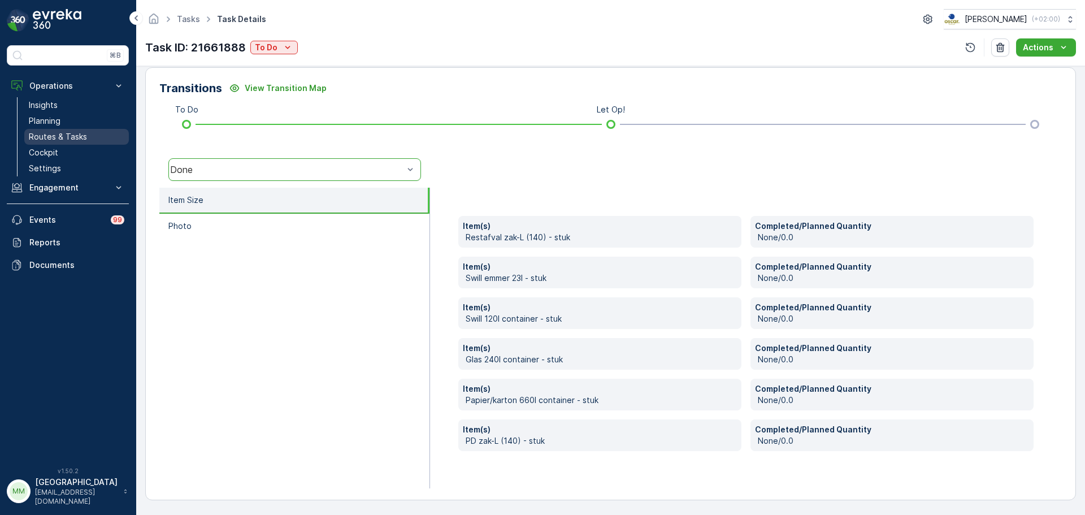
click at [79, 133] on p "Routes & Tasks" at bounding box center [58, 136] width 58 height 11
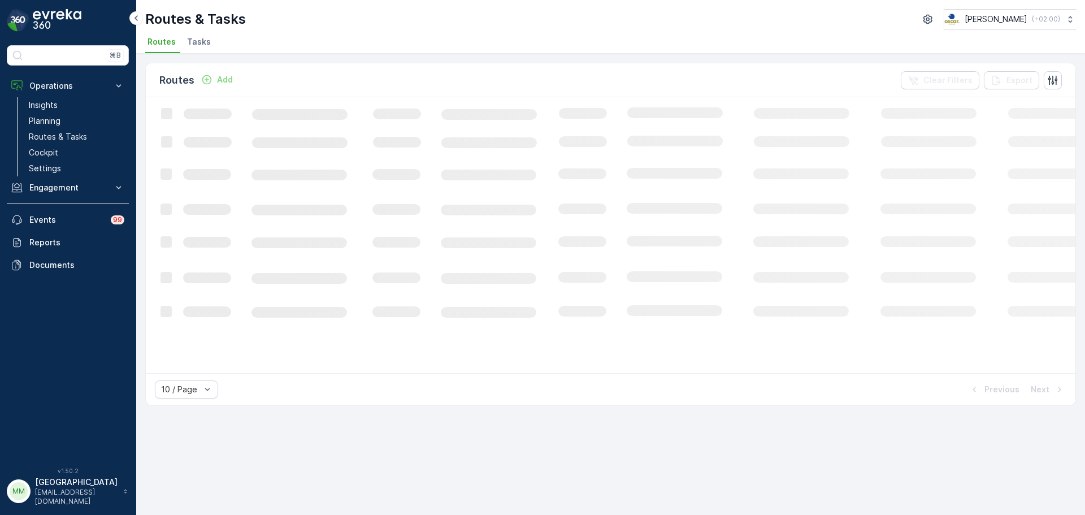
click at [194, 38] on span "Tasks" at bounding box center [199, 41] width 24 height 11
